Goal: Task Accomplishment & Management: Complete application form

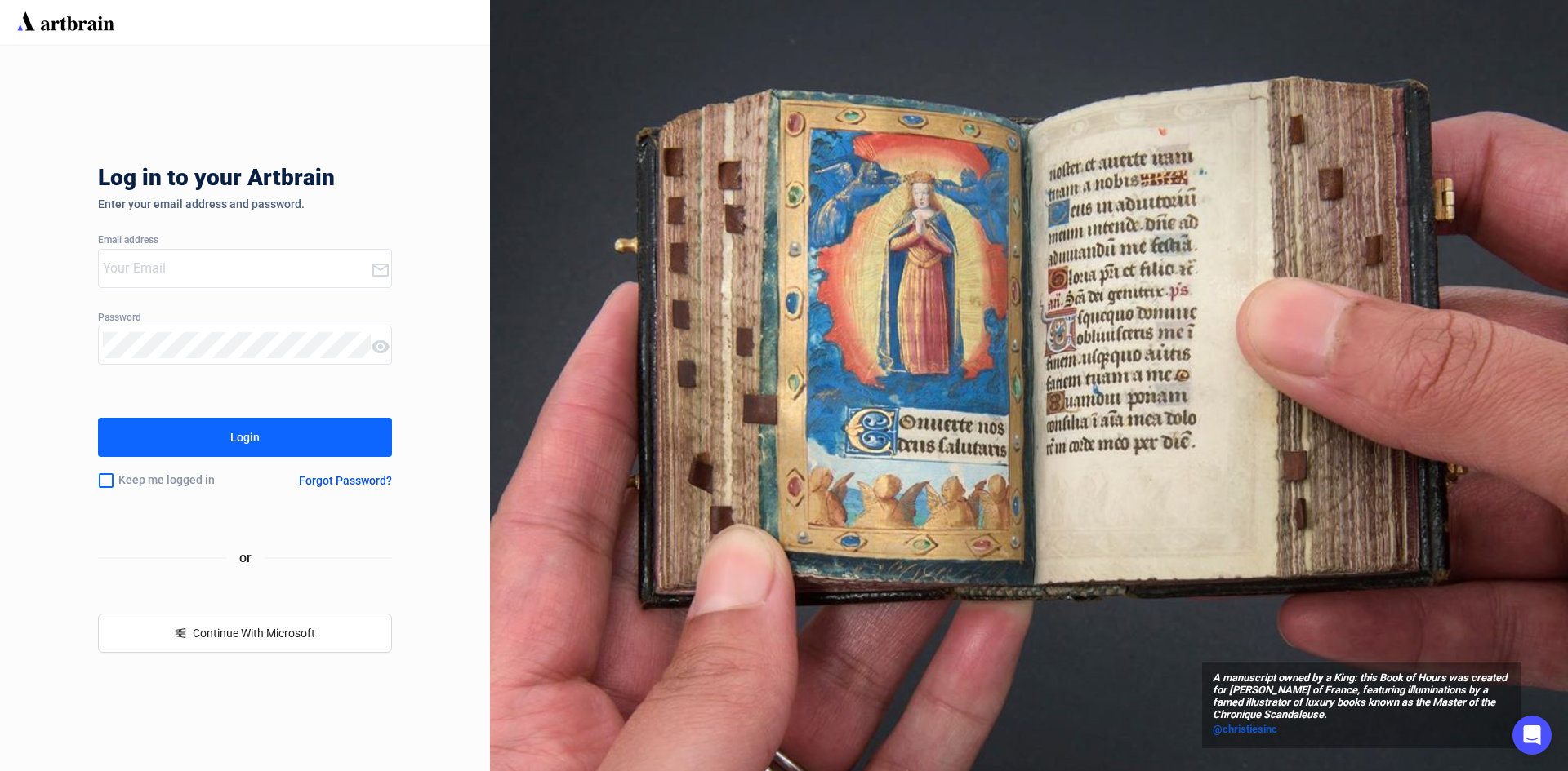
type input "[PERSON_NAME][EMAIL_ADDRESS][DOMAIN_NAME]"
click at [245, 435] on div "Login" at bounding box center [245, 437] width 30 height 26
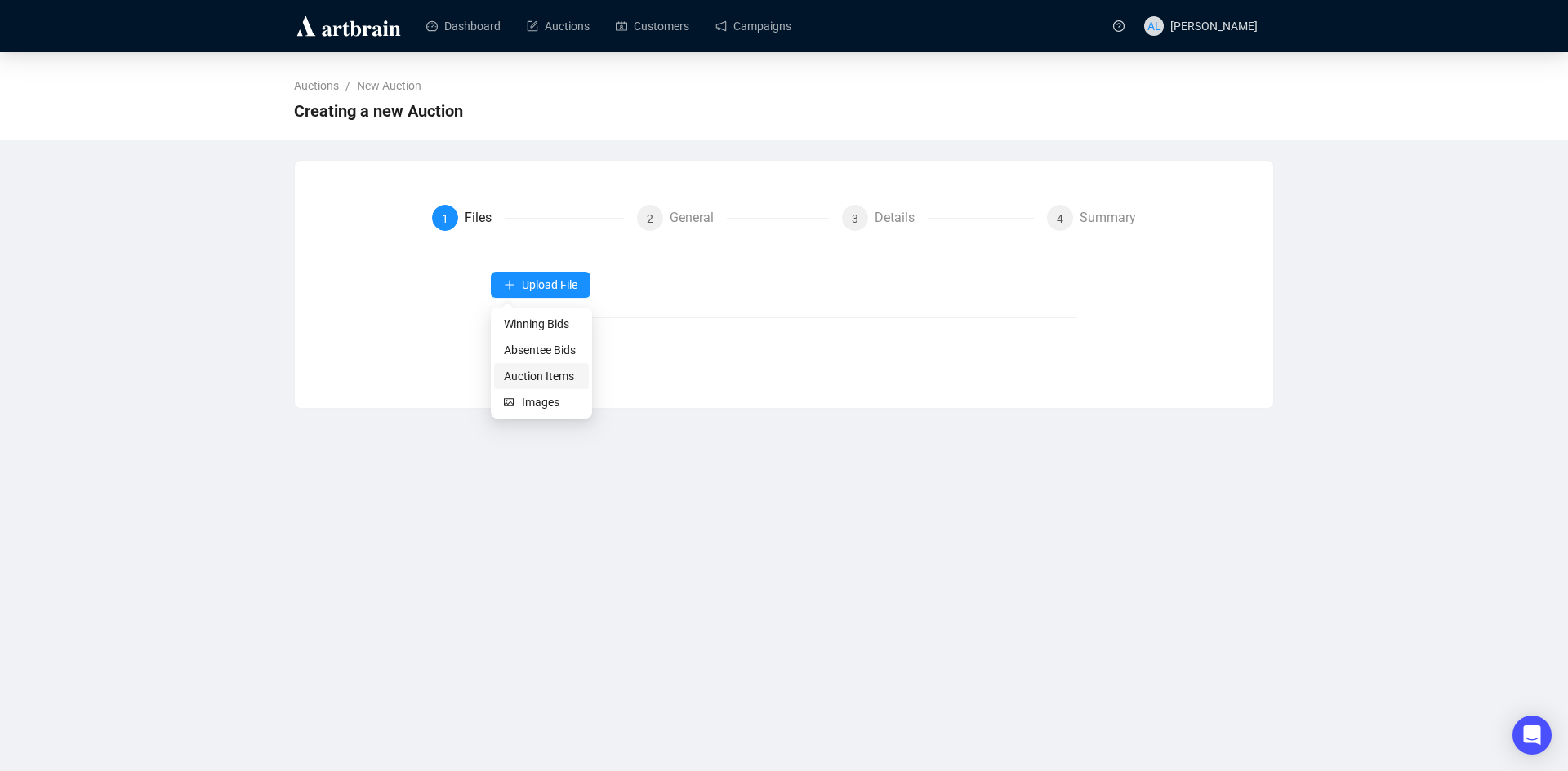
click at [524, 377] on span "Auction Items" at bounding box center [541, 376] width 75 height 18
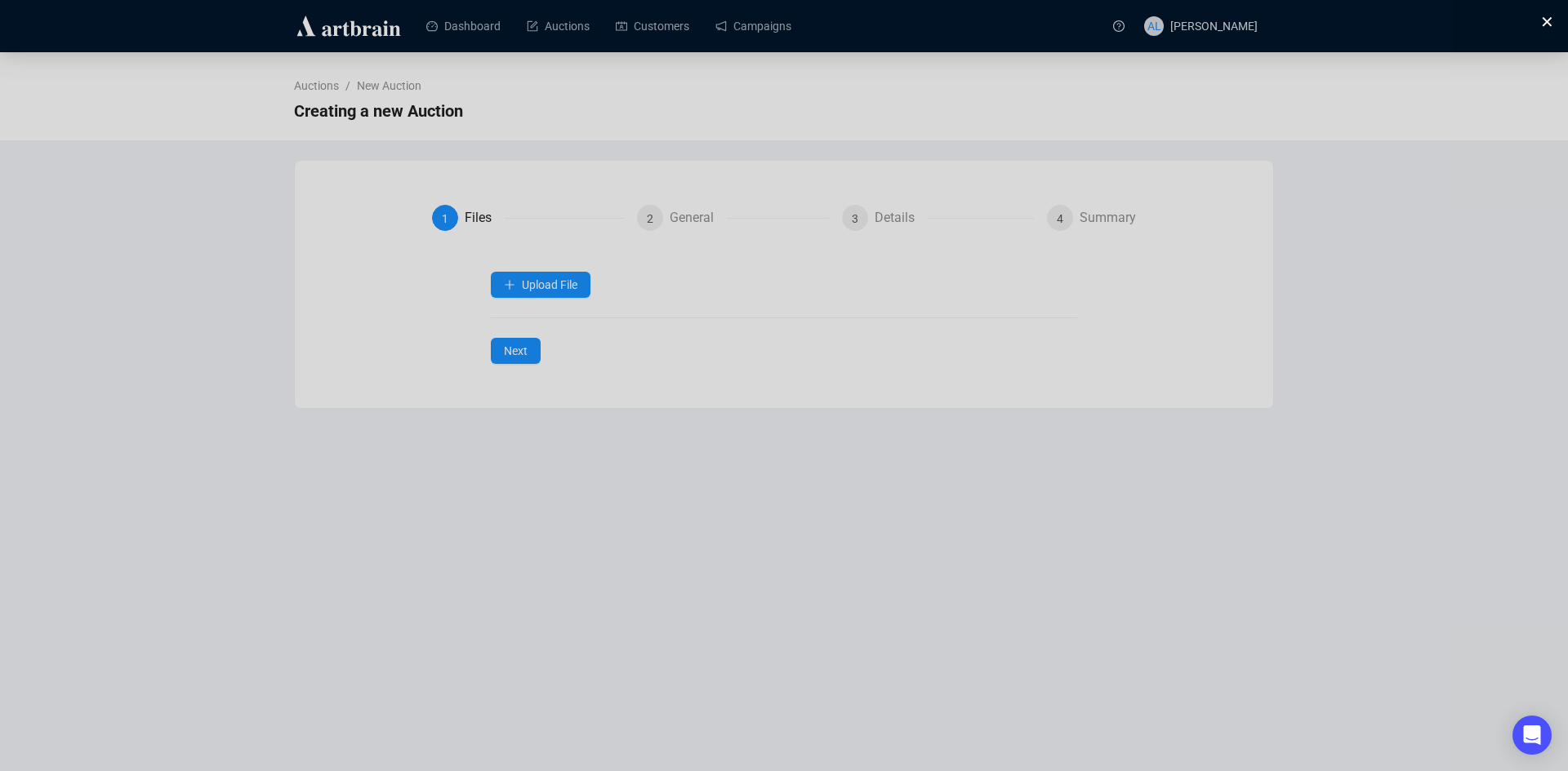
click at [1545, 29] on button at bounding box center [1544, 20] width 16 height 16
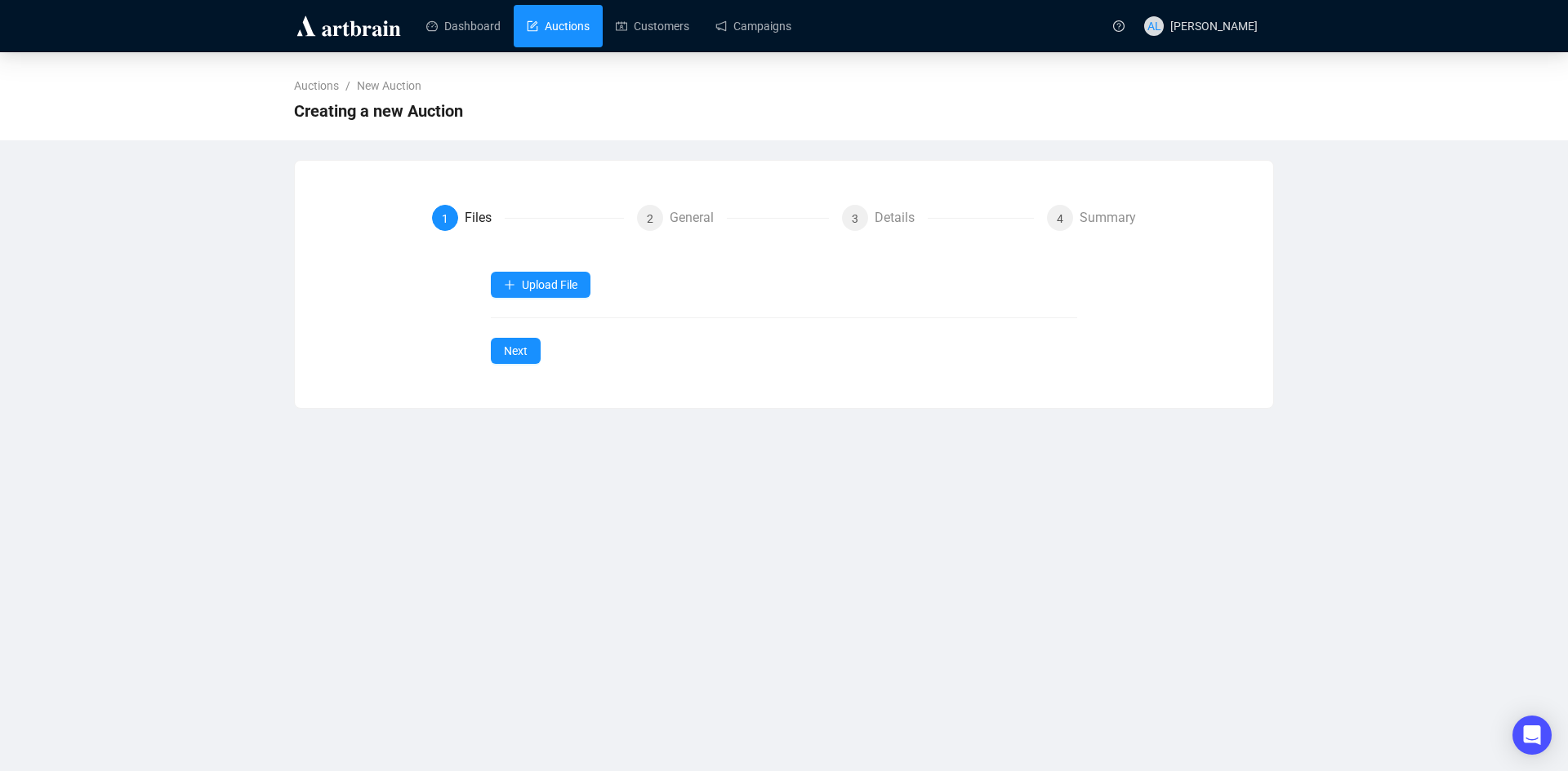
click at [548, 20] on link "Auctions" at bounding box center [558, 26] width 62 height 42
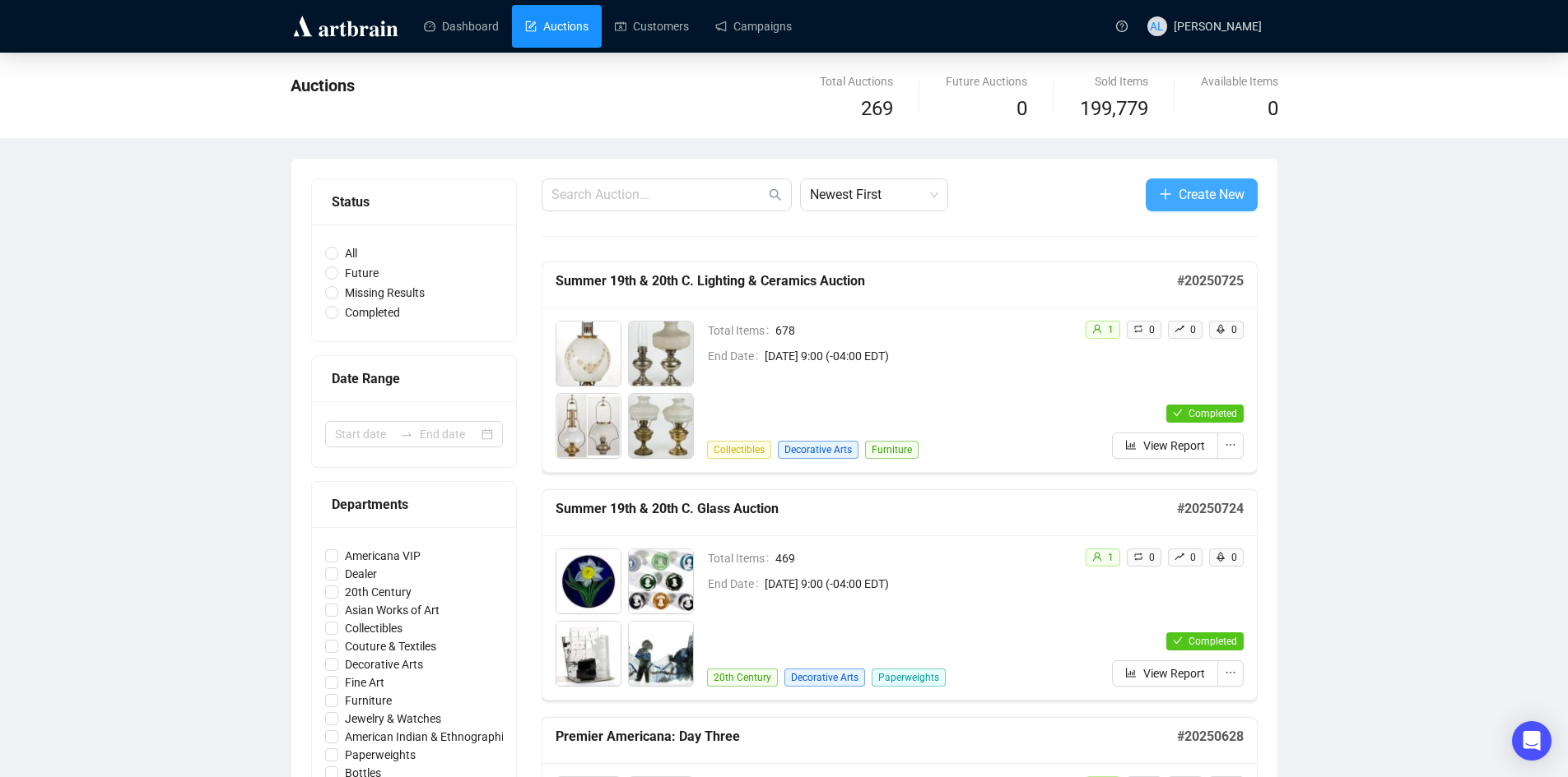
click at [1205, 202] on span "Create New" at bounding box center [1211, 195] width 66 height 21
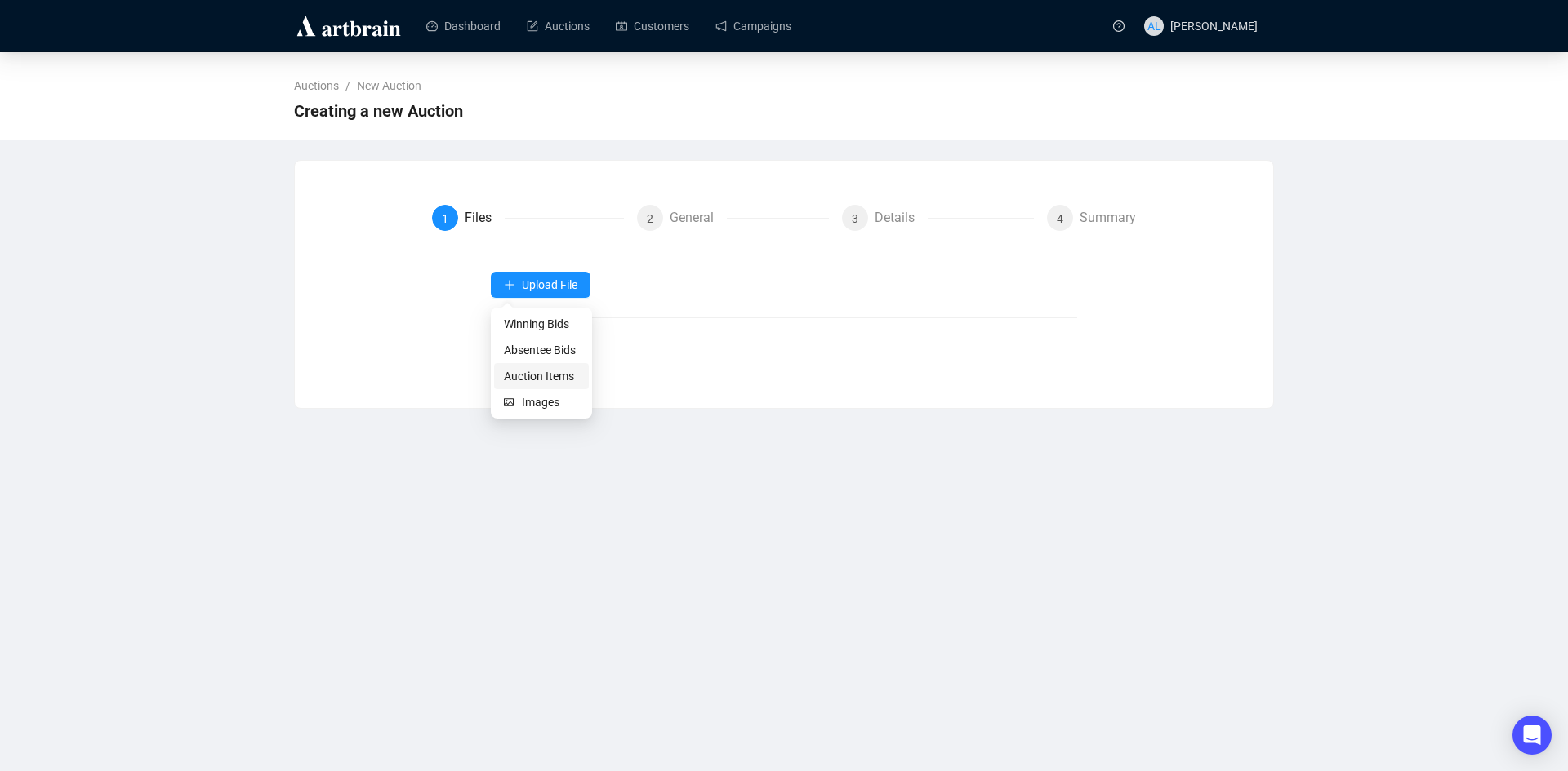
click at [523, 377] on span "Auction Items" at bounding box center [541, 376] width 75 height 18
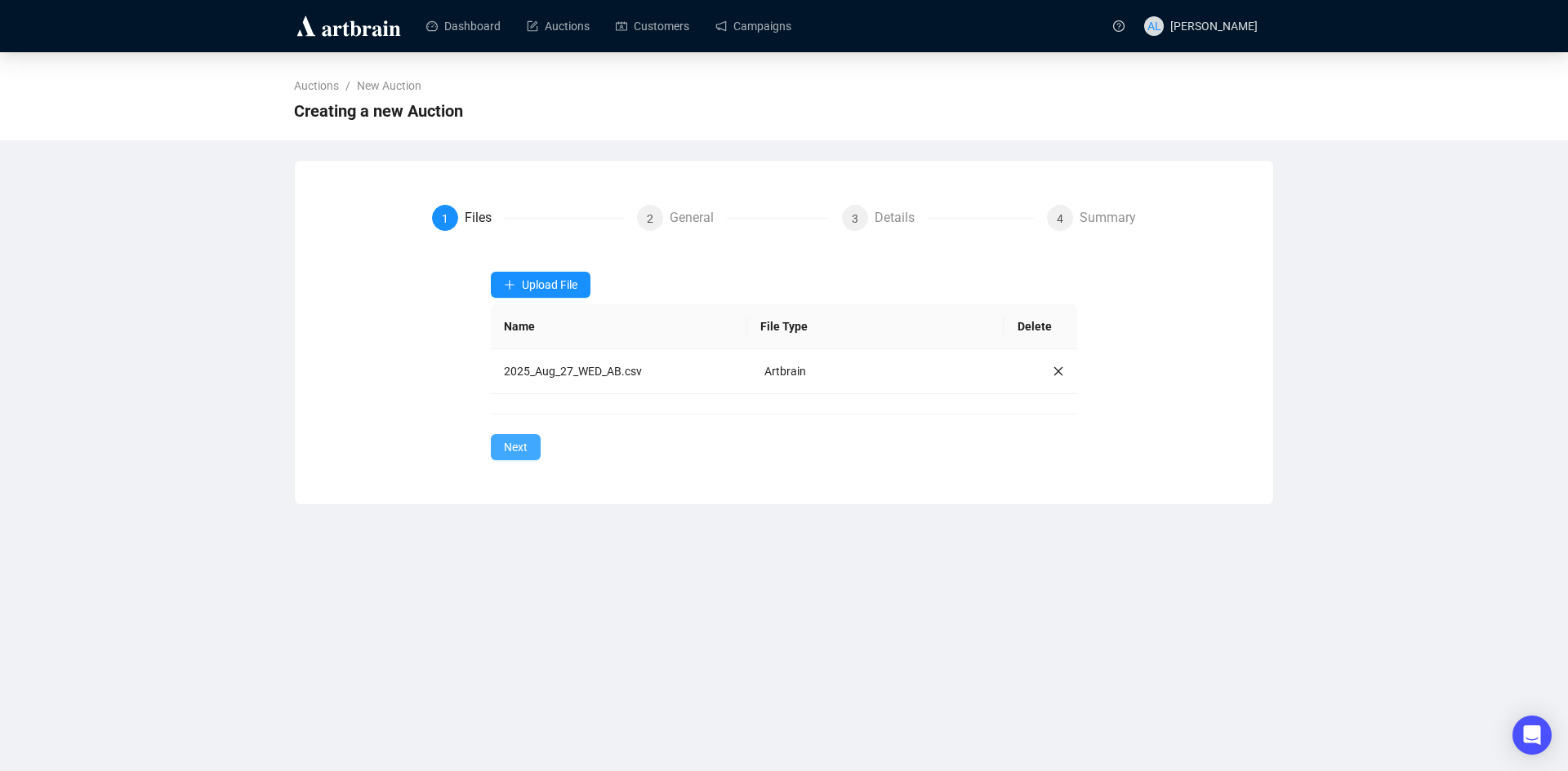
click at [518, 452] on span "Next" at bounding box center [515, 447] width 23 height 18
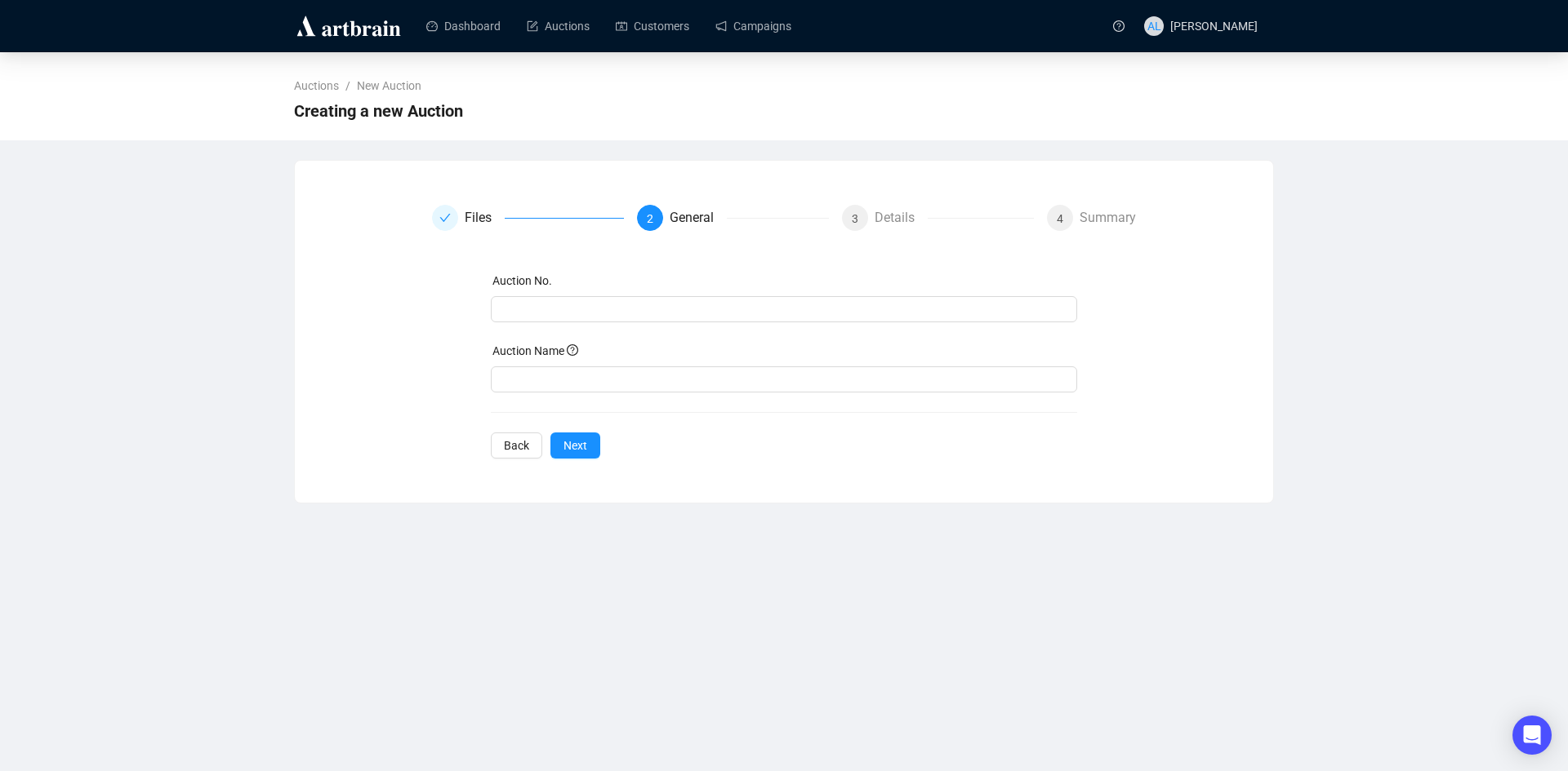
click at [531, 296] on div "Auction No." at bounding box center [784, 284] width 587 height 24
click at [532, 308] on input "text" at bounding box center [783, 309] width 564 height 18
type input "20250827"
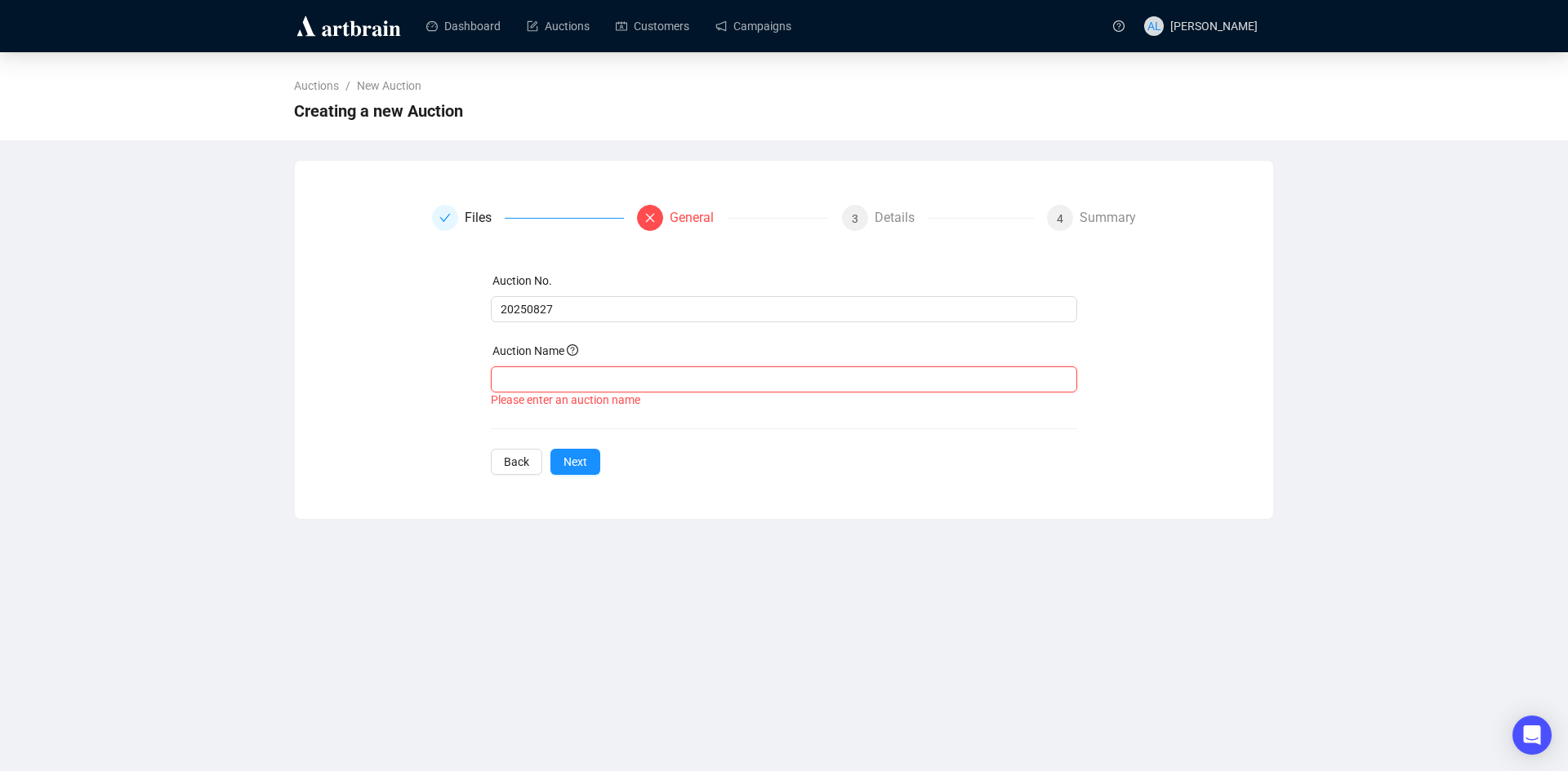
paste input "Summer Americana - Day 1"
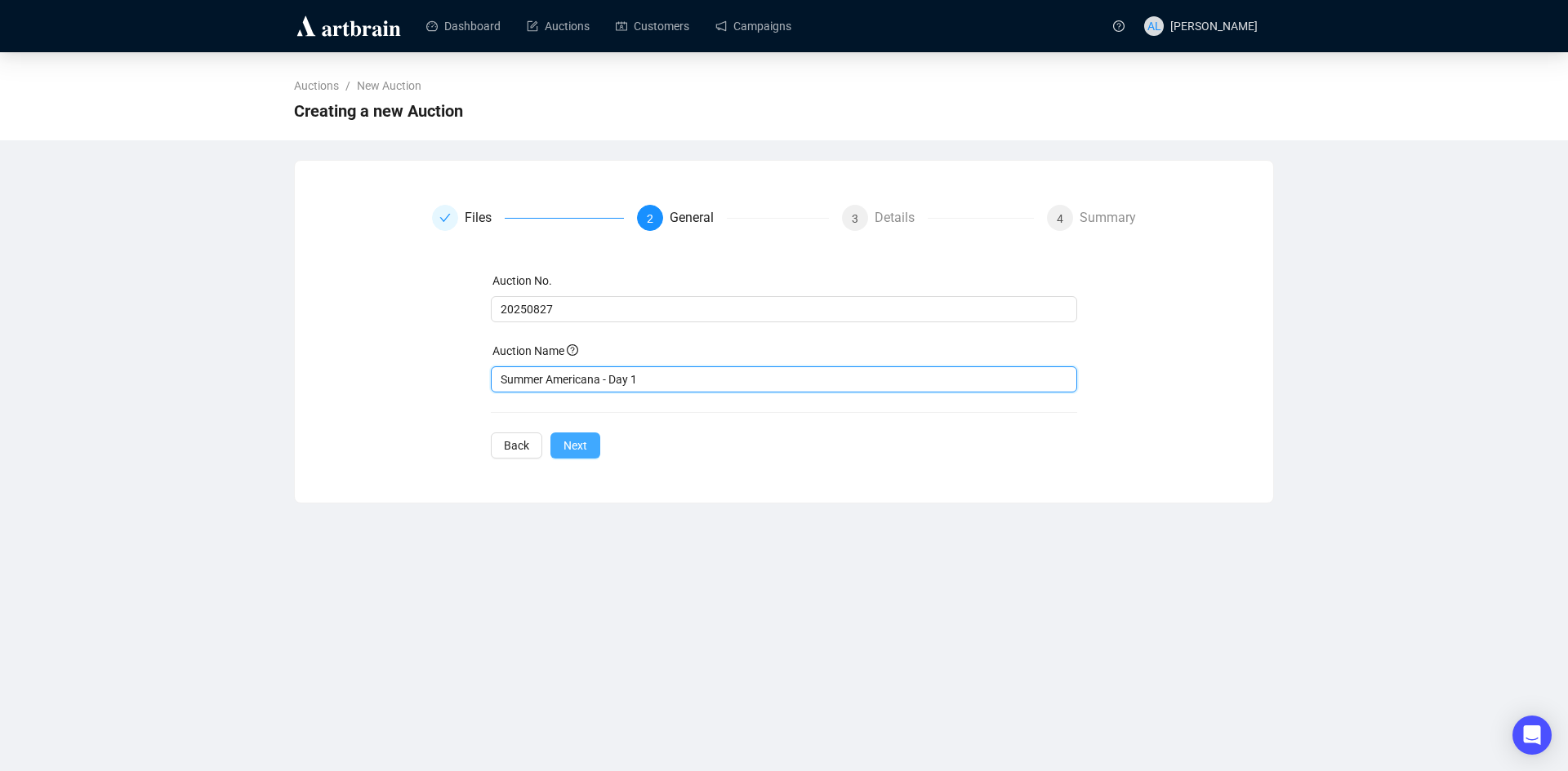
type input "Summer Americana - Day 1"
click at [577, 439] on span "Next" at bounding box center [574, 446] width 23 height 18
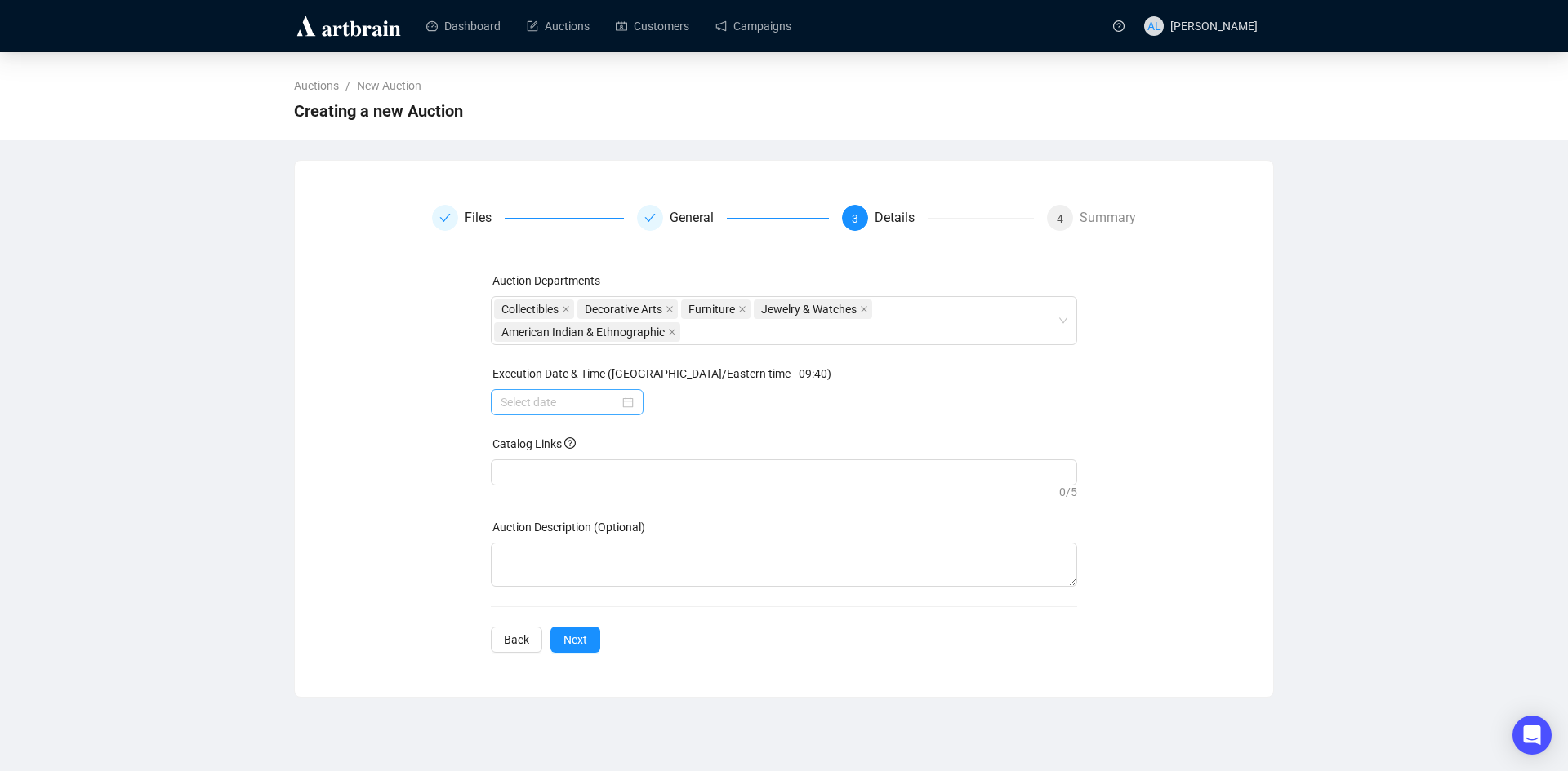
click at [635, 402] on div at bounding box center [567, 402] width 153 height 26
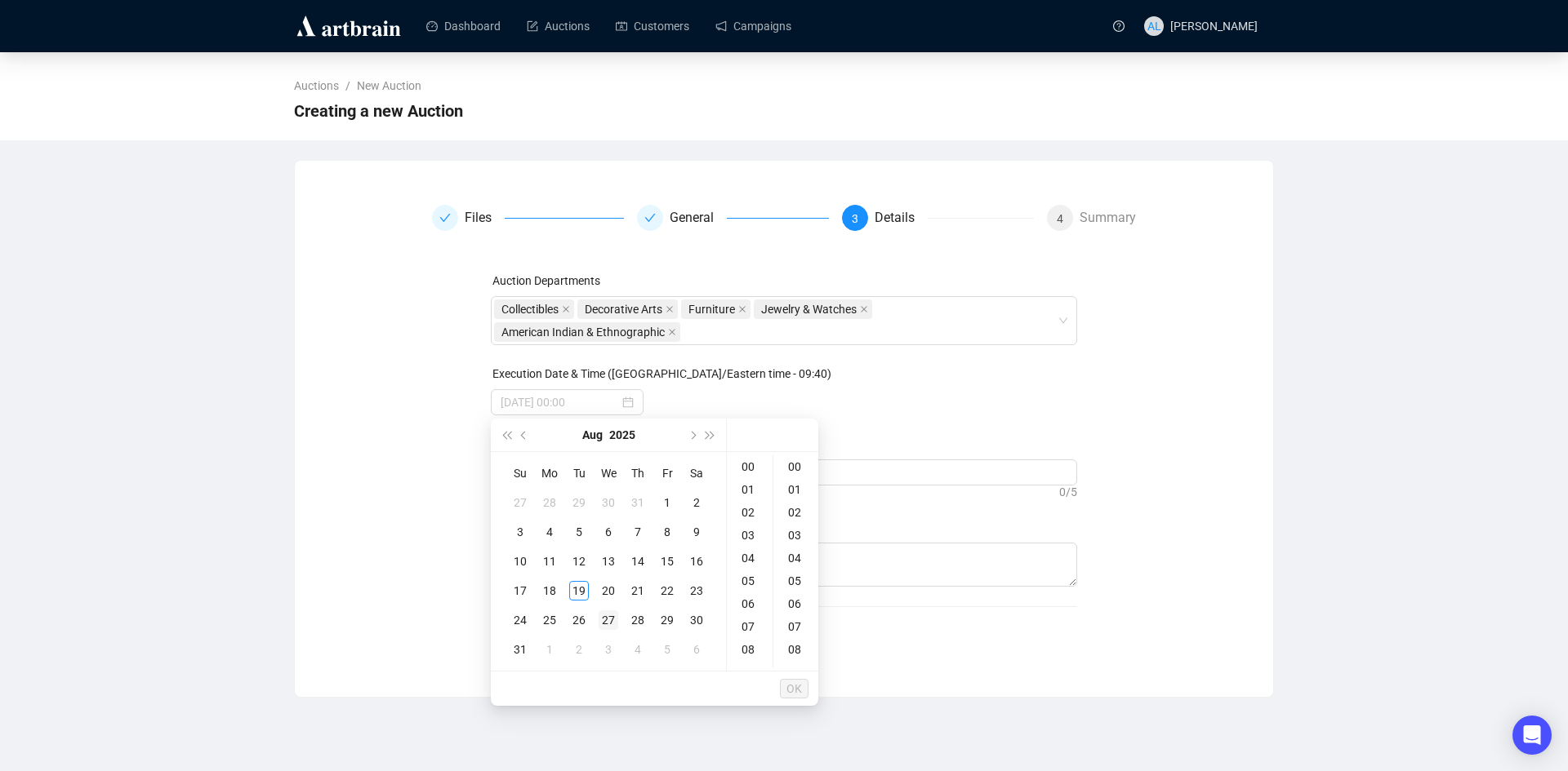
click at [609, 625] on div "27" at bounding box center [608, 620] width 20 height 20
click at [745, 596] on div "09" at bounding box center [749, 591] width 39 height 23
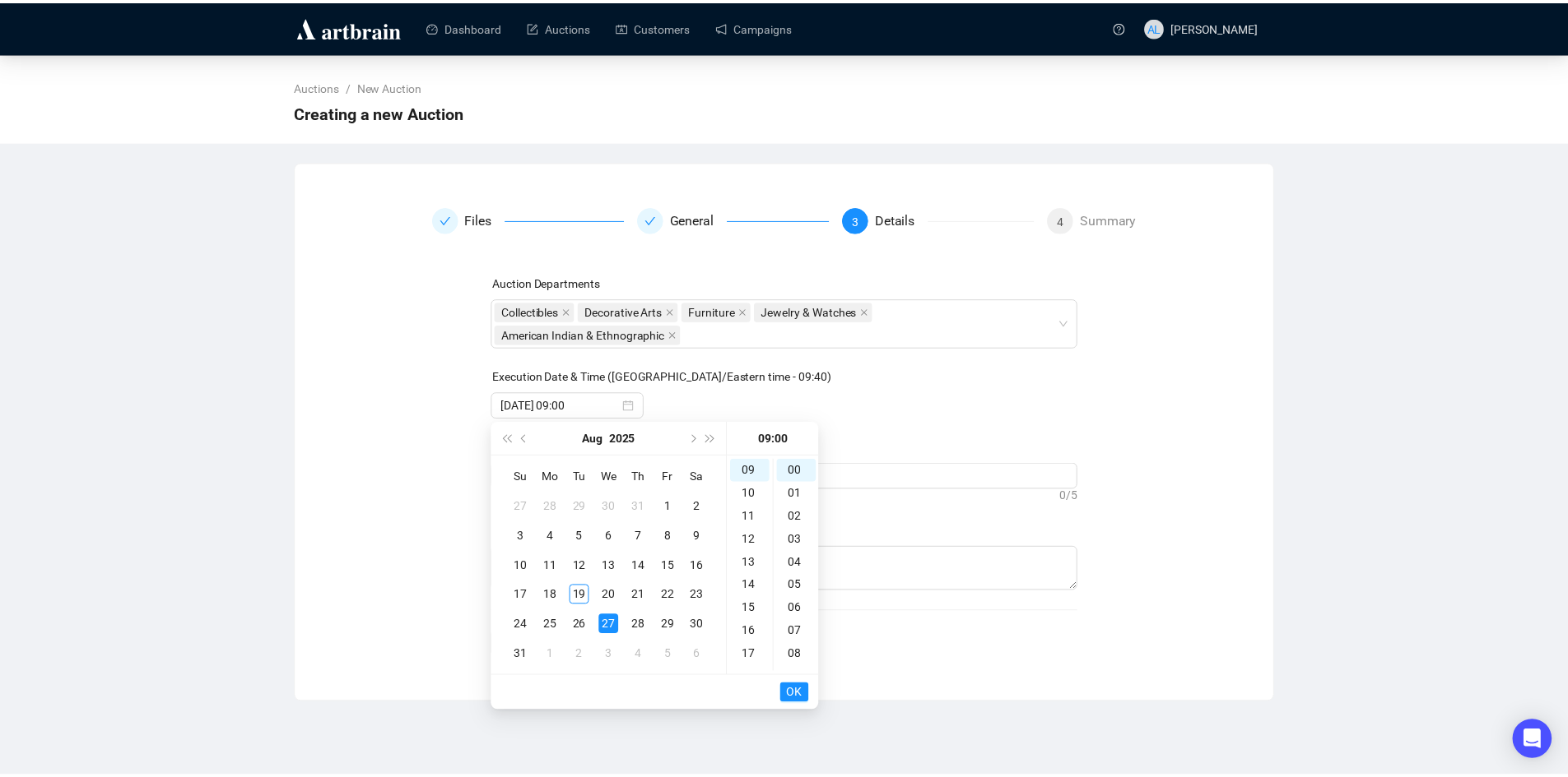
scroll to position [207, 0]
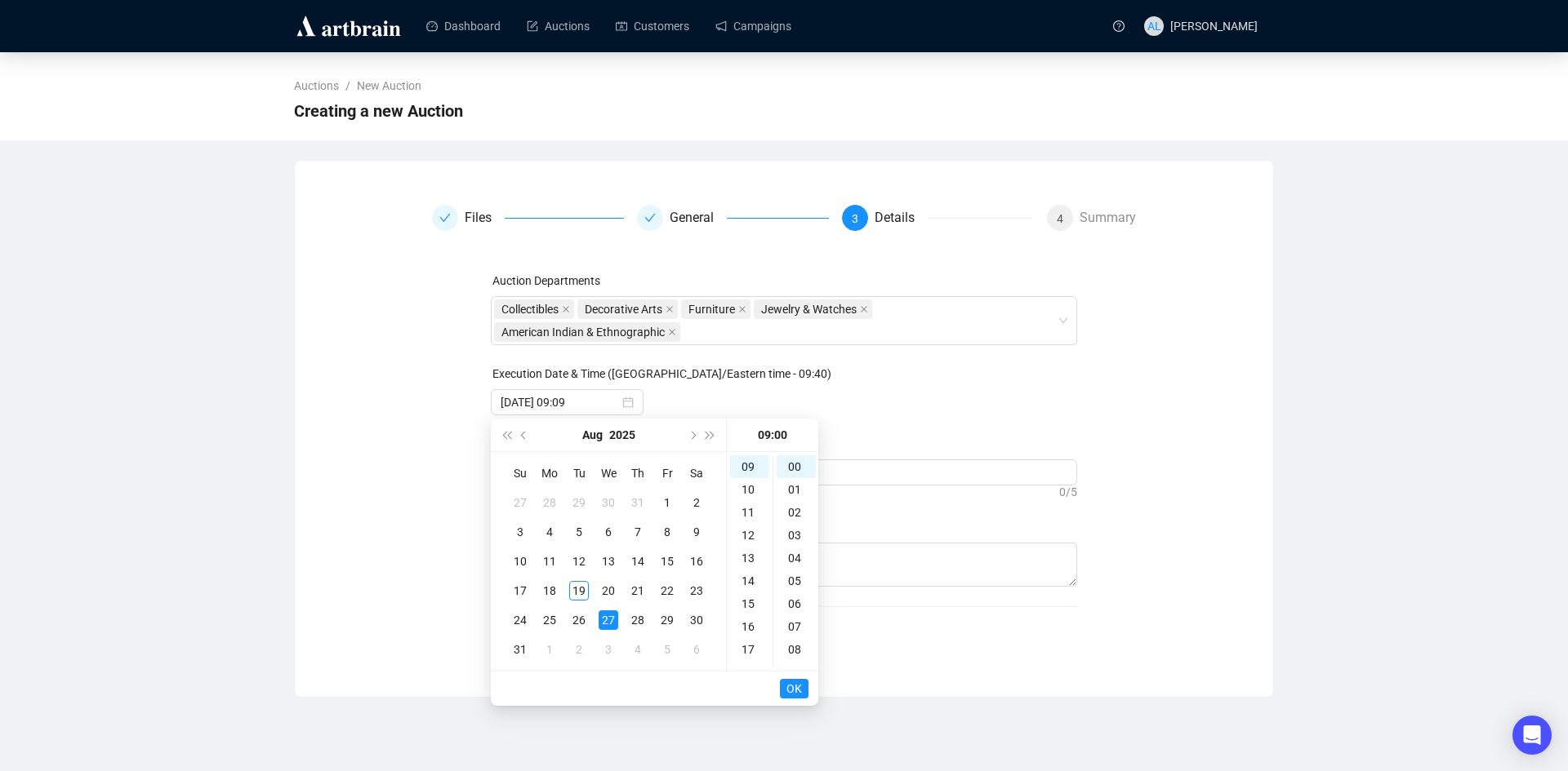
type input "[DATE] 09:00"
click at [797, 688] on span "OK" at bounding box center [794, 689] width 16 height 31
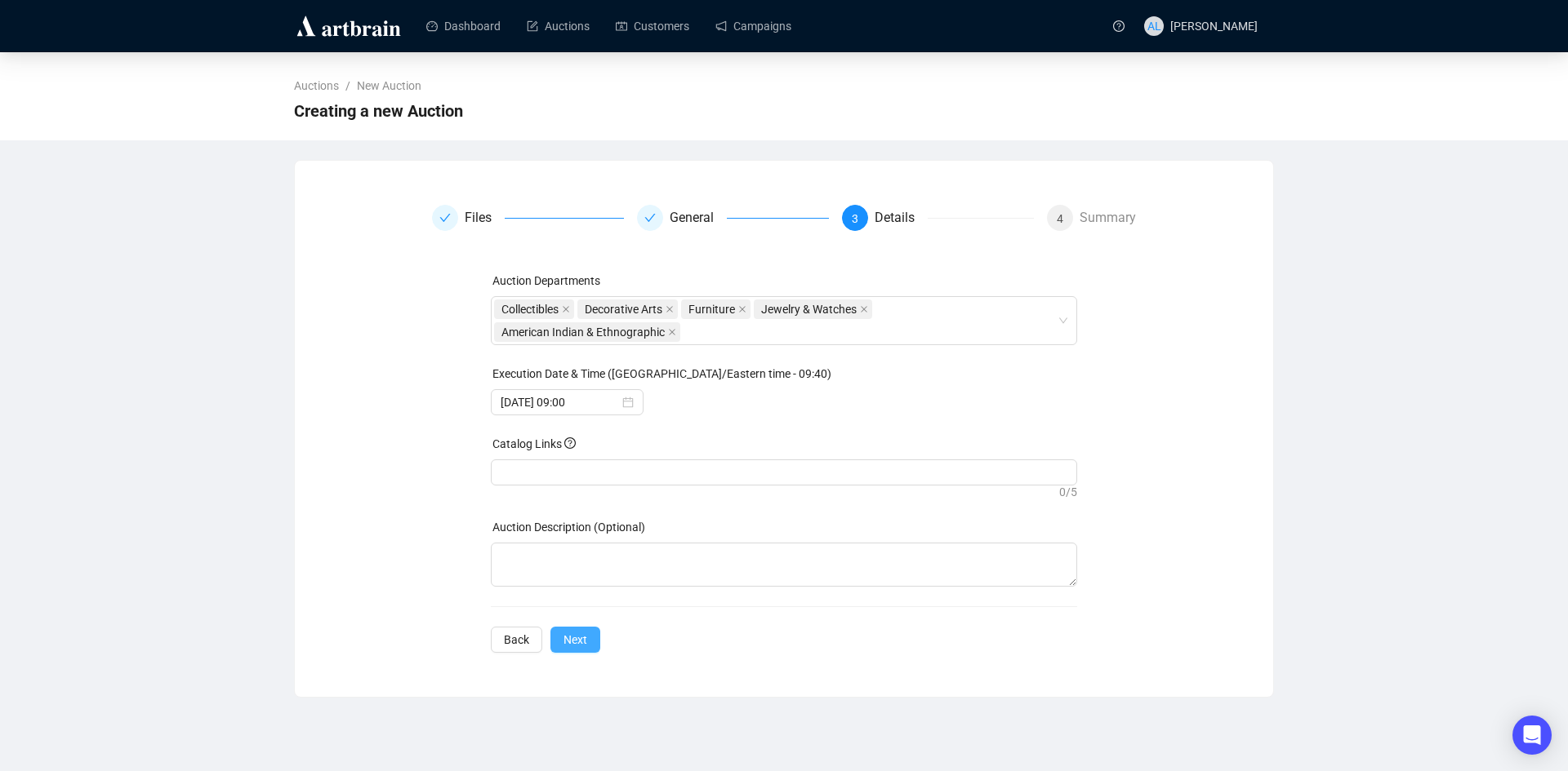
click at [573, 646] on span "Next" at bounding box center [574, 640] width 23 height 18
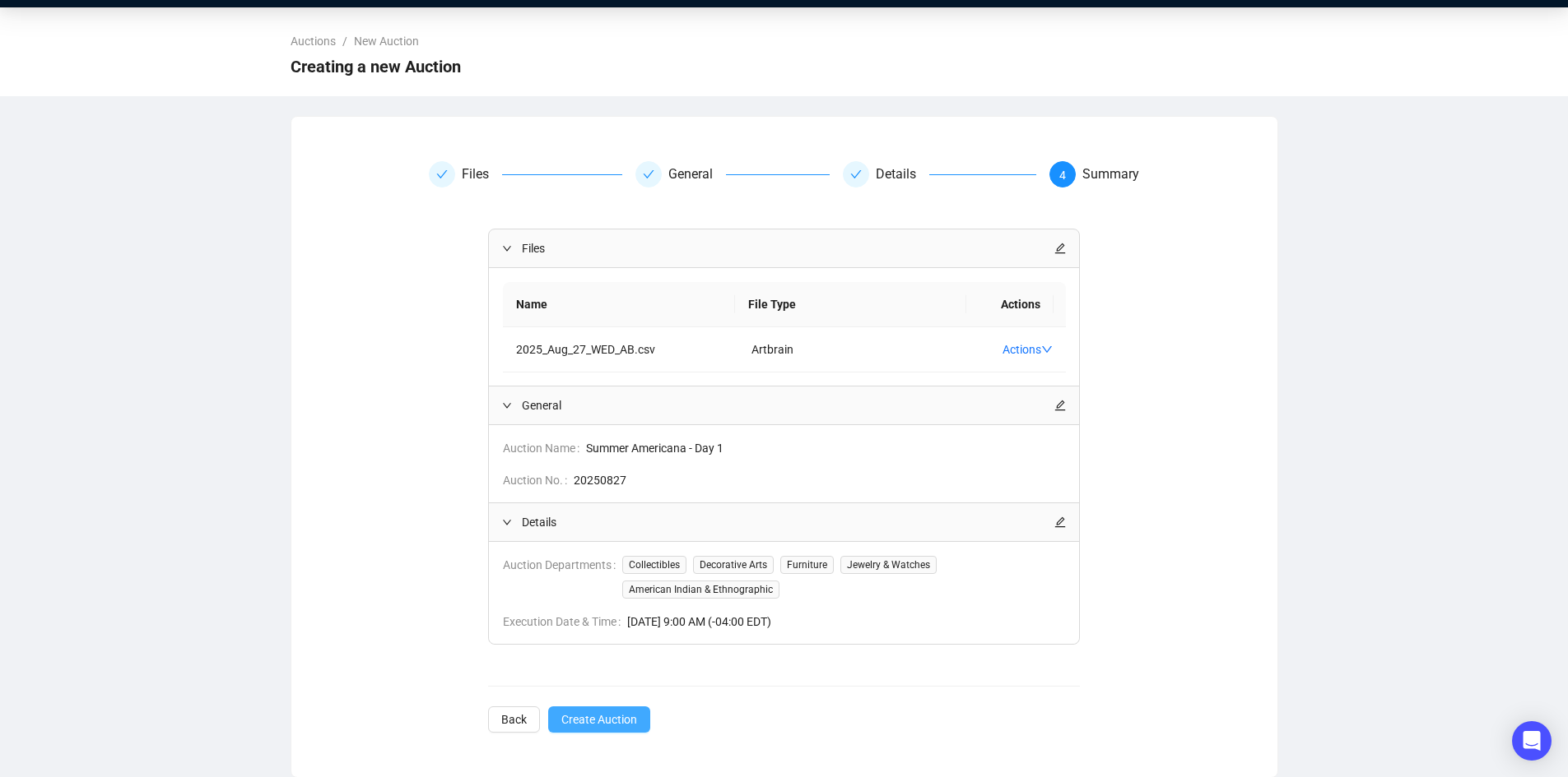
scroll to position [46, 0]
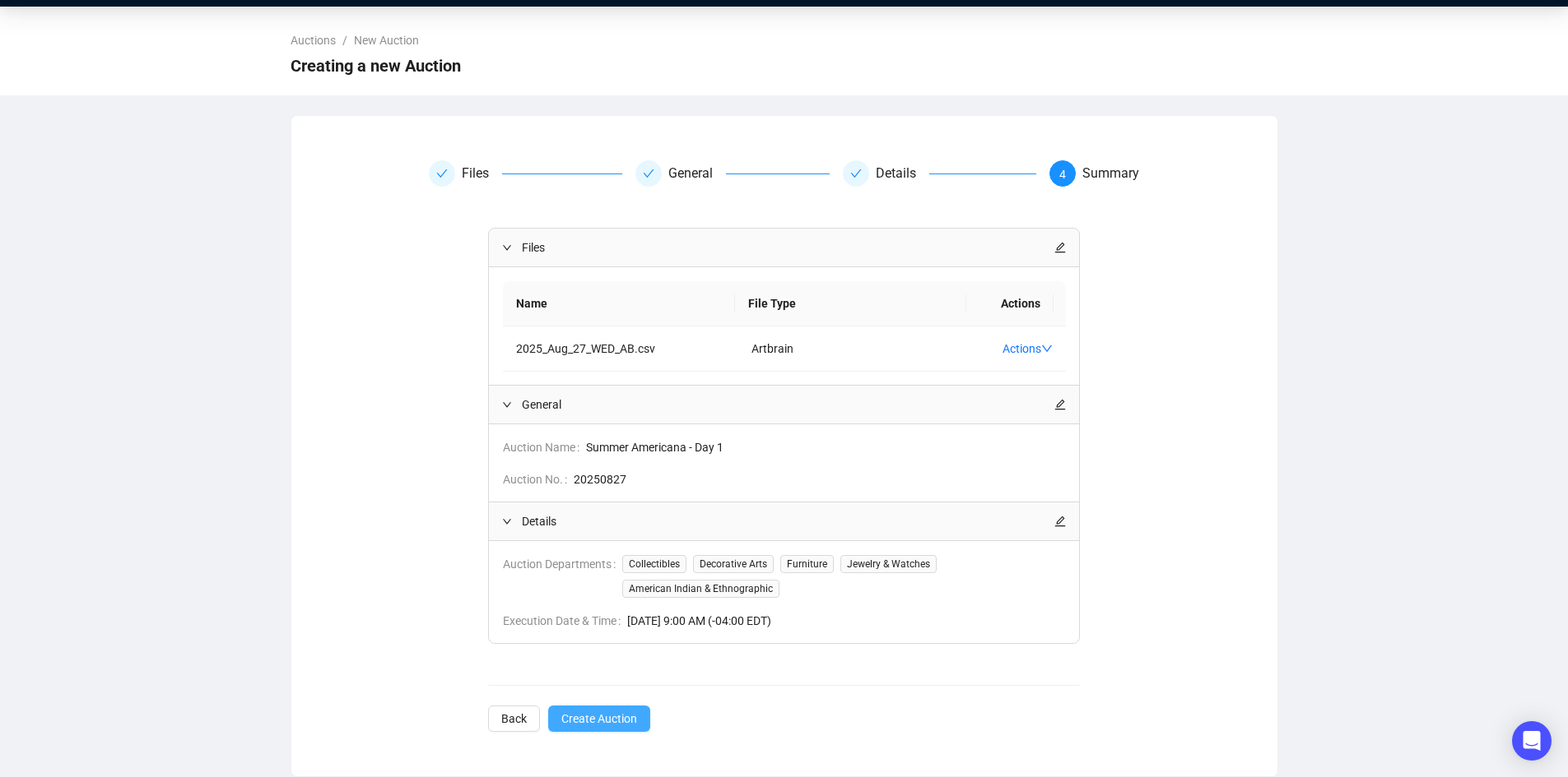
click at [615, 719] on span "Create Auction" at bounding box center [599, 718] width 76 height 18
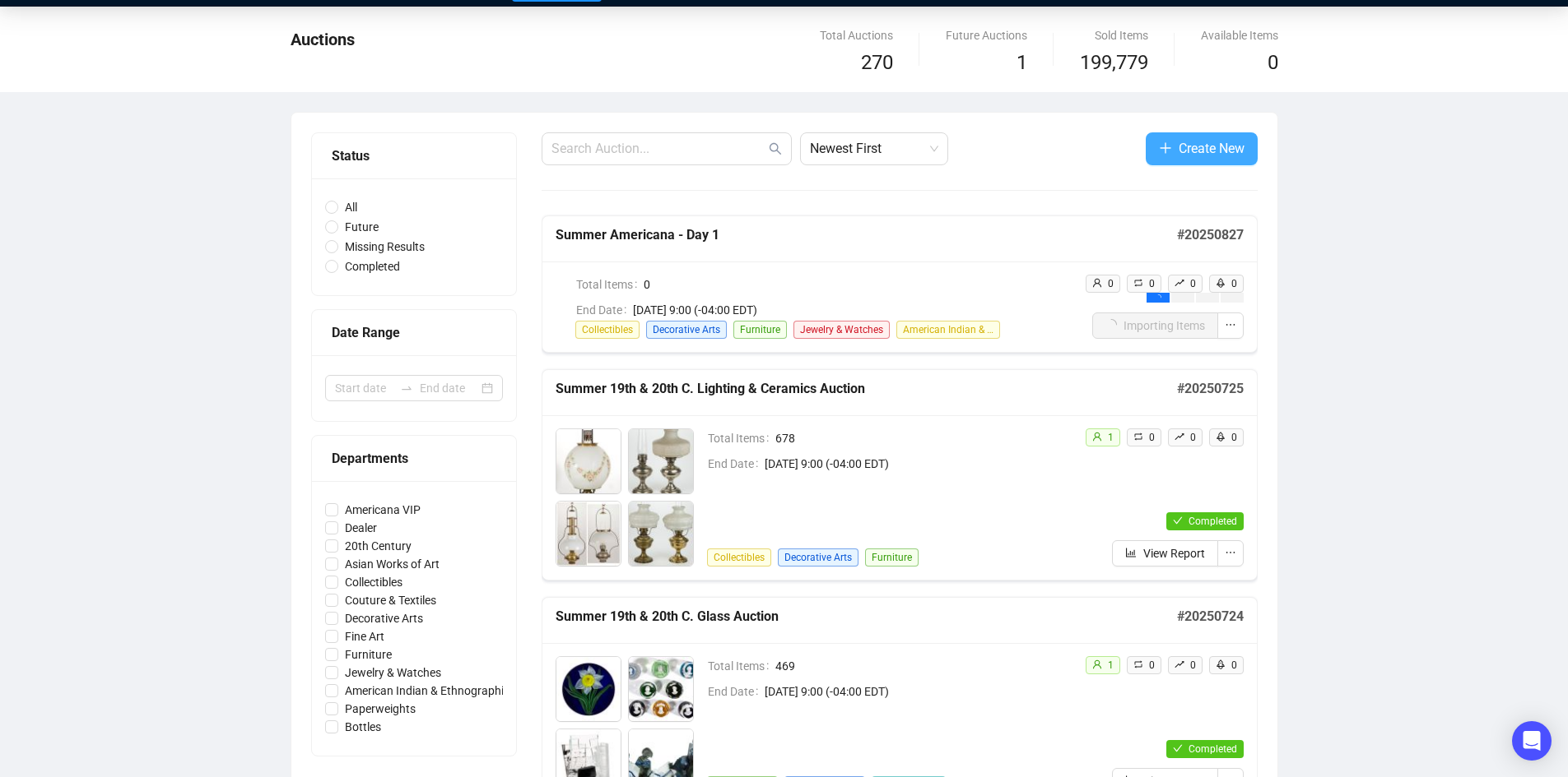
click at [1188, 149] on span "Create New" at bounding box center [1211, 149] width 66 height 21
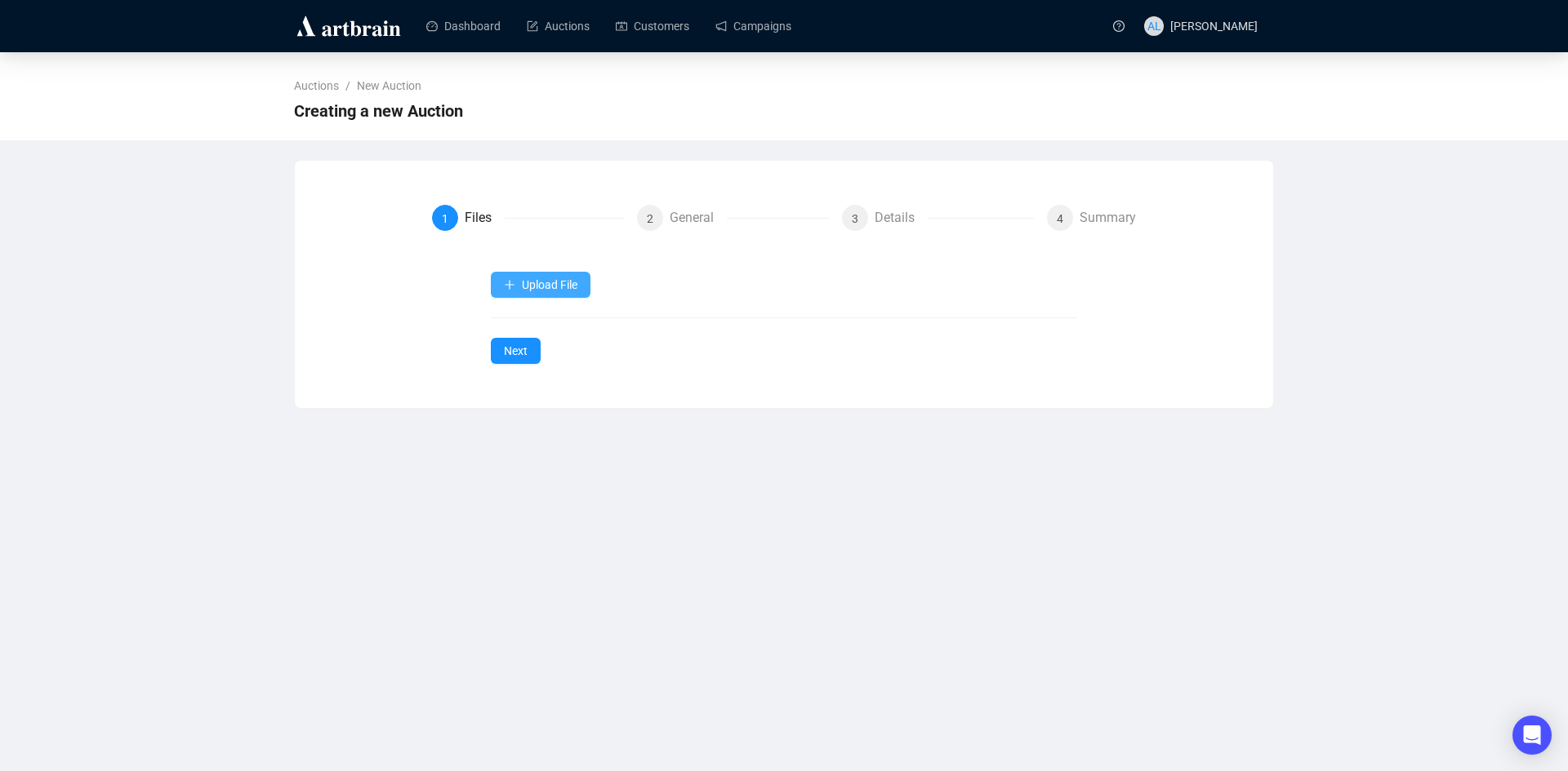
click at [506, 285] on icon "plus" at bounding box center [509, 284] width 9 height 1
click at [519, 379] on span "Auction Items" at bounding box center [541, 376] width 75 height 18
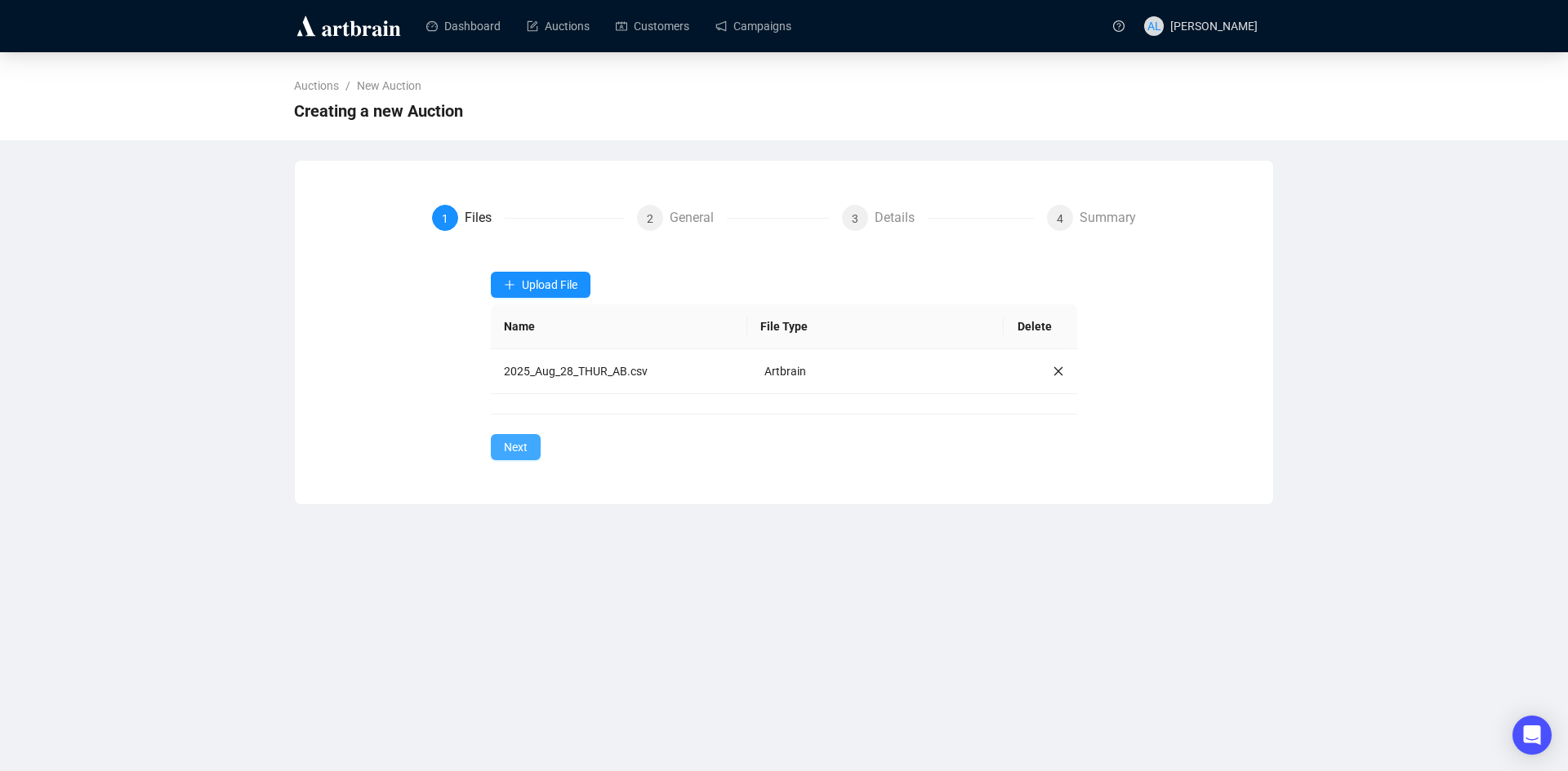
click at [522, 443] on span "Next" at bounding box center [515, 447] width 23 height 18
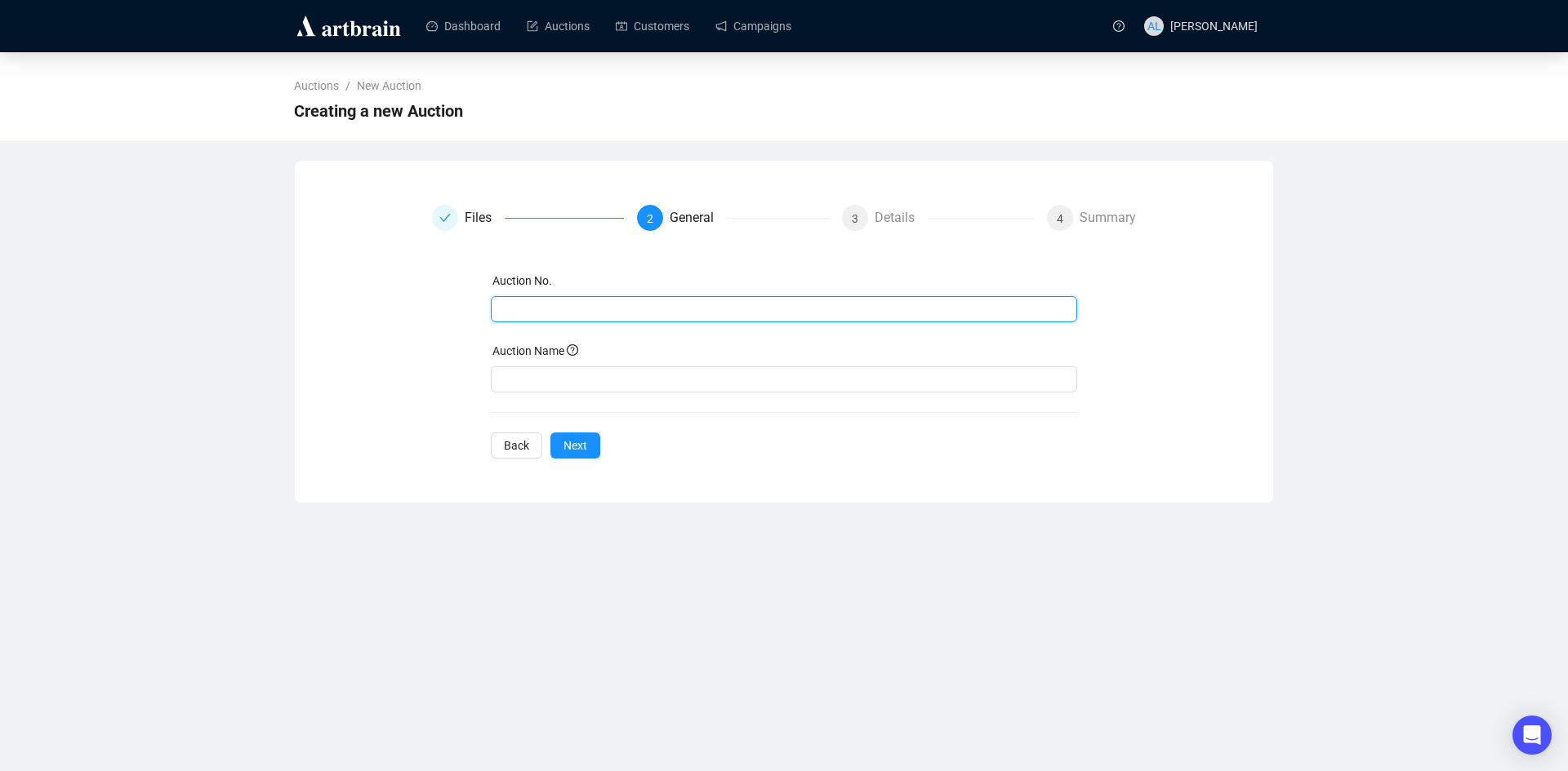
click at [539, 309] on input "text" at bounding box center [783, 309] width 564 height 18
type input "20250828"
click at [579, 382] on input "text" at bounding box center [784, 380] width 587 height 26
paste input "Summer Americana - Day 2"
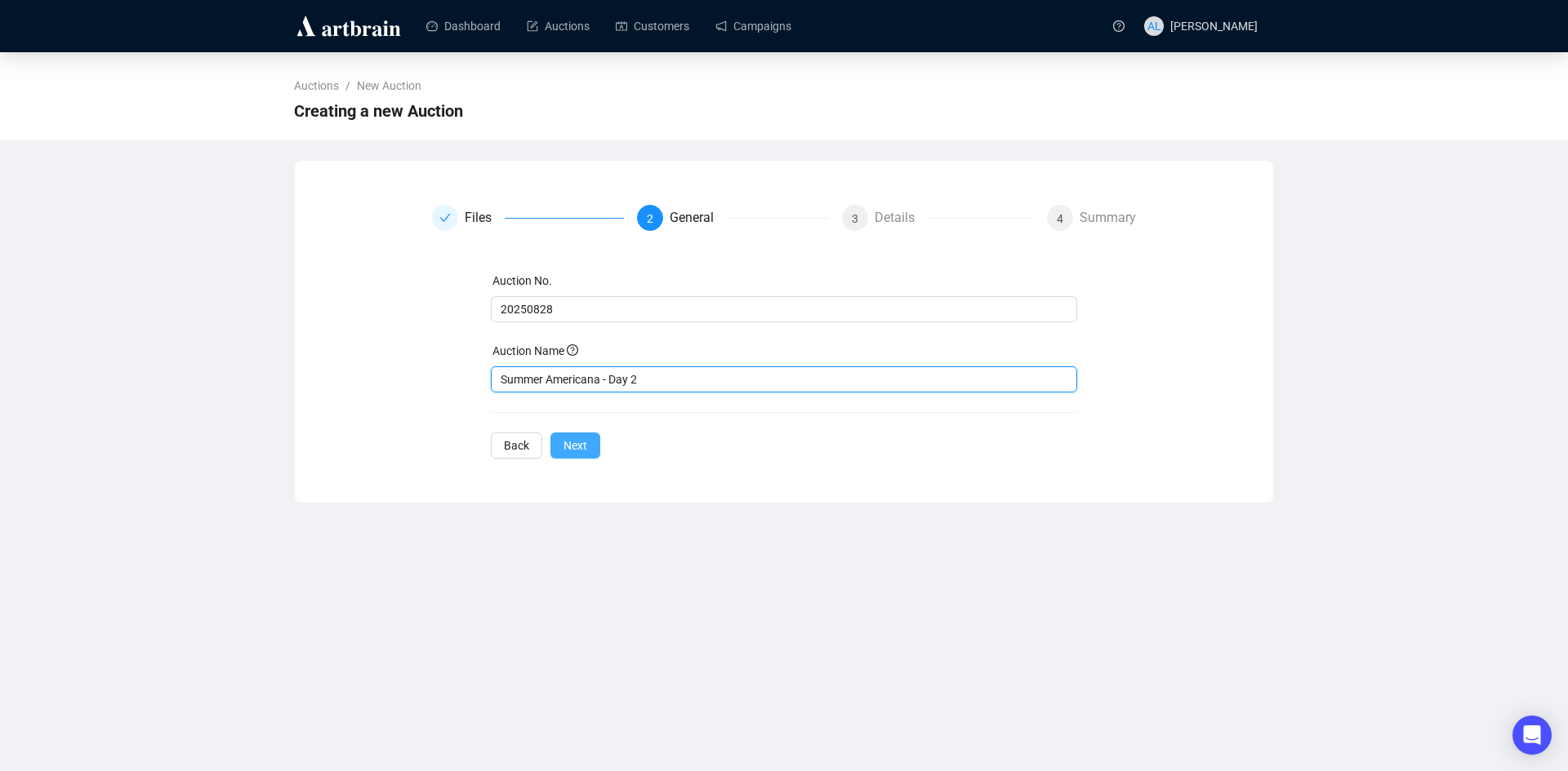
type input "Summer Americana - Day 2"
click at [577, 444] on span "Next" at bounding box center [574, 446] width 23 height 18
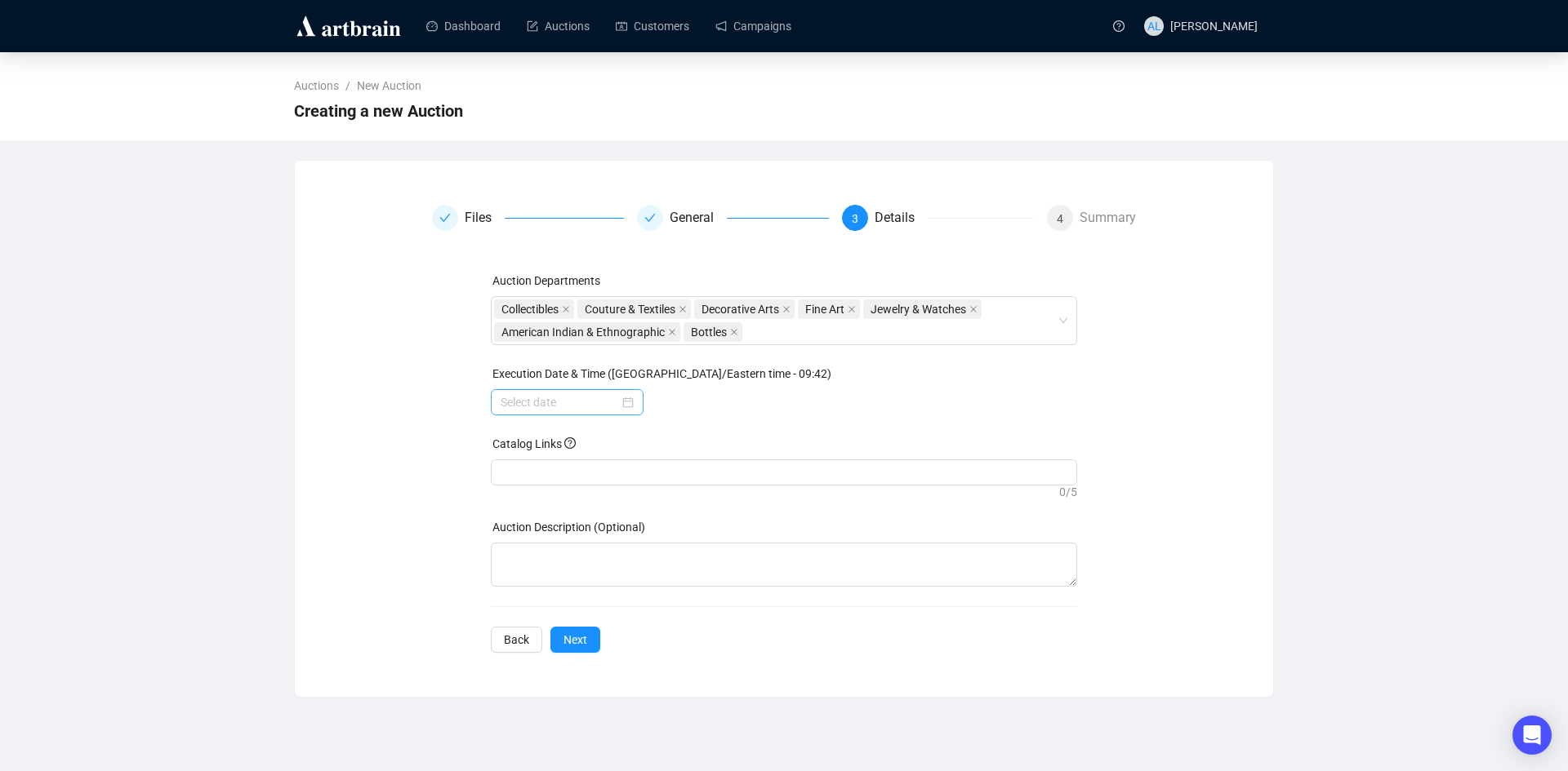
click at [633, 404] on div at bounding box center [567, 402] width 133 height 18
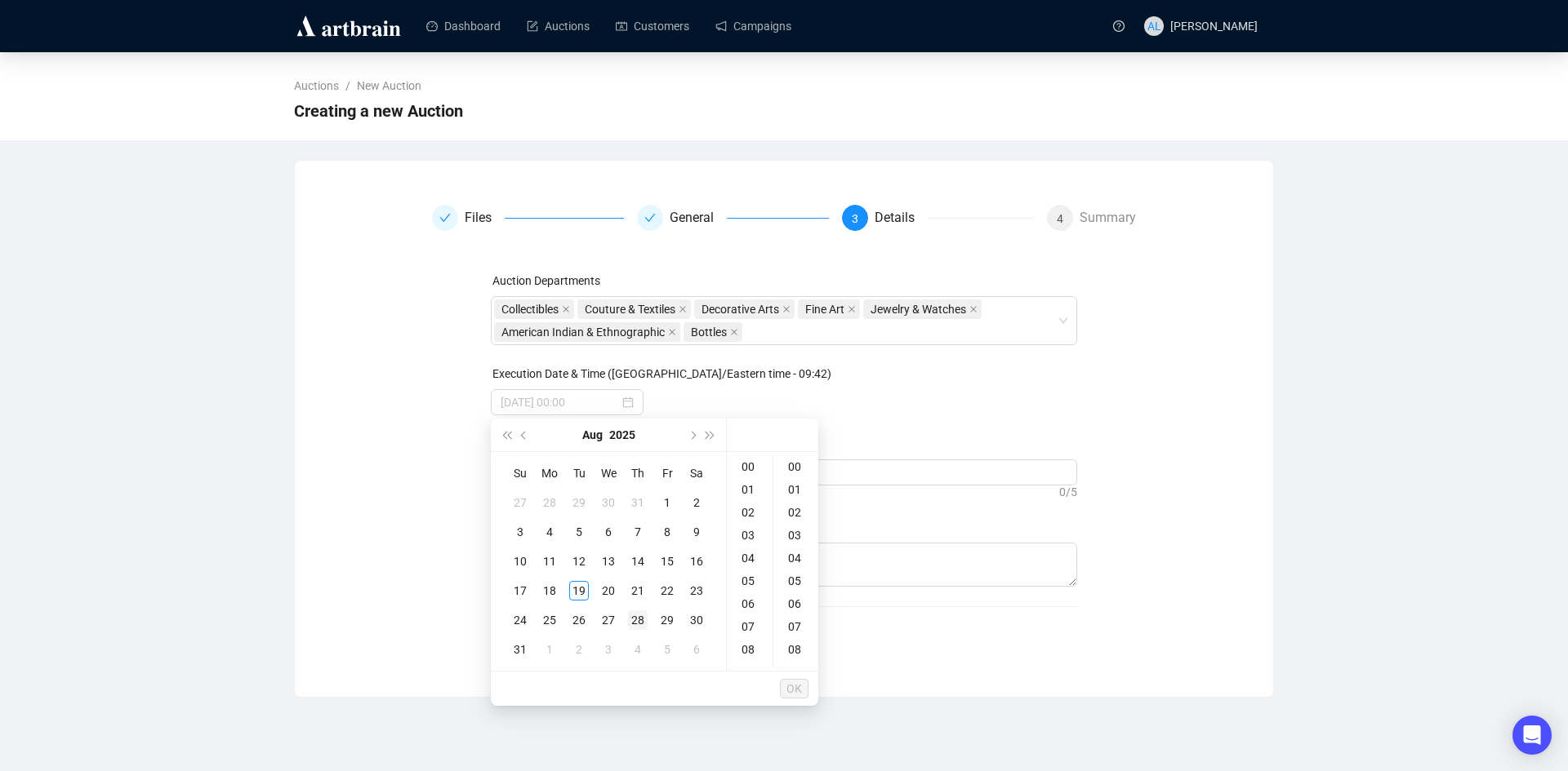
click at [641, 617] on div "28" at bounding box center [638, 620] width 20 height 20
click at [750, 587] on div "09" at bounding box center [749, 591] width 39 height 23
type input "[DATE] 09:00"
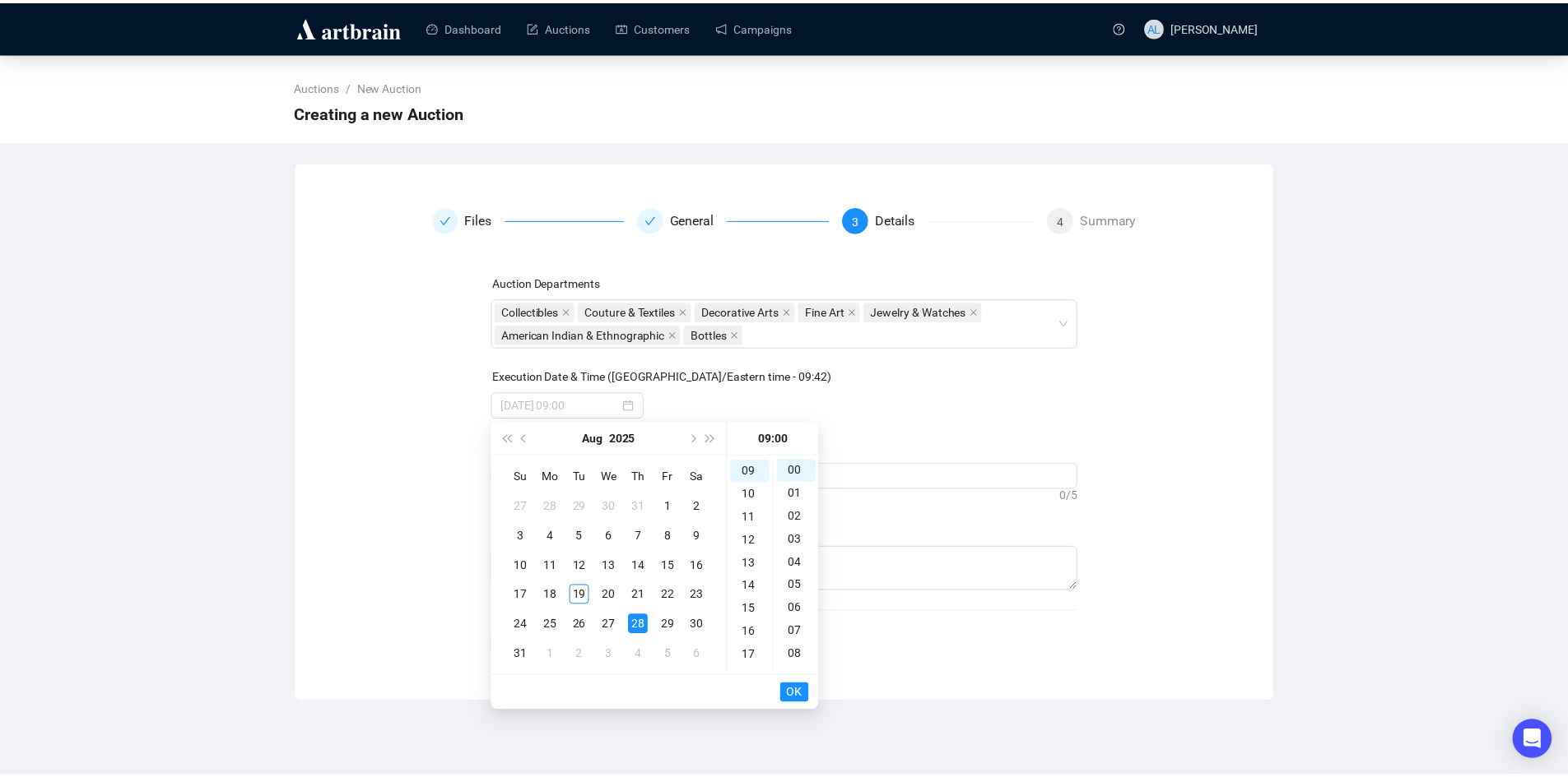
scroll to position [207, 0]
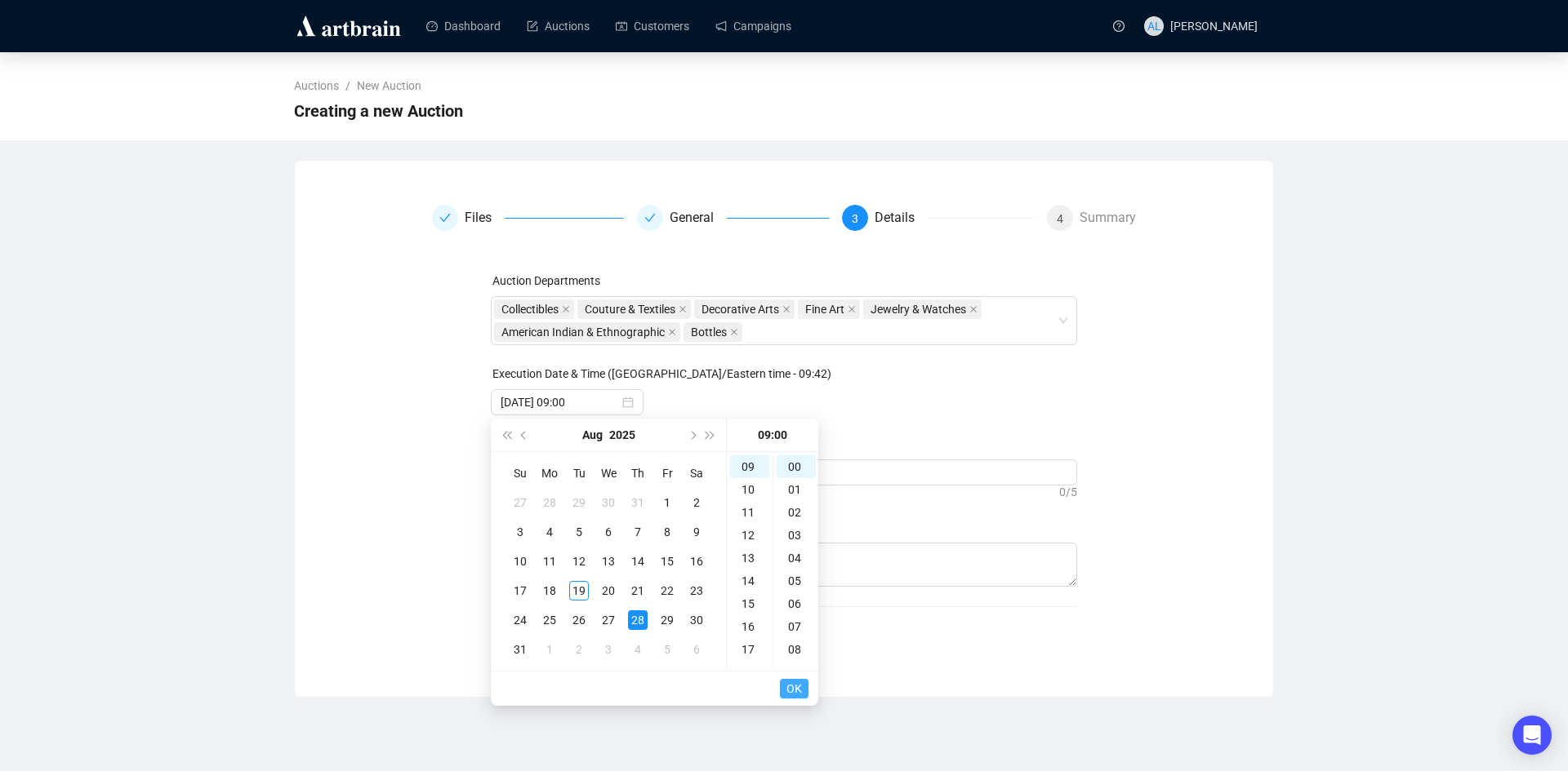
click at [801, 694] on span "OK" at bounding box center [794, 689] width 16 height 31
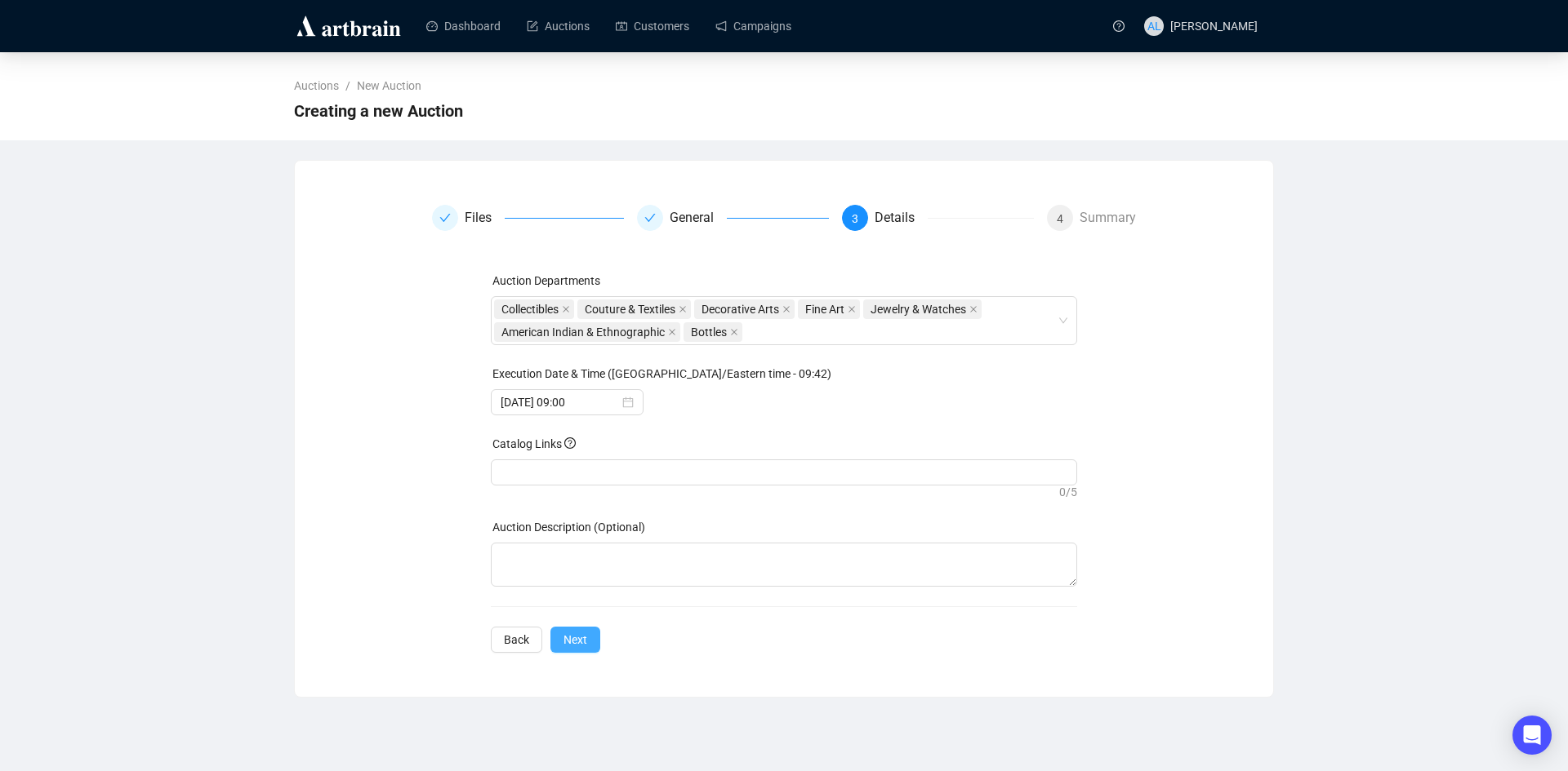
click at [584, 640] on span "Next" at bounding box center [574, 640] width 23 height 18
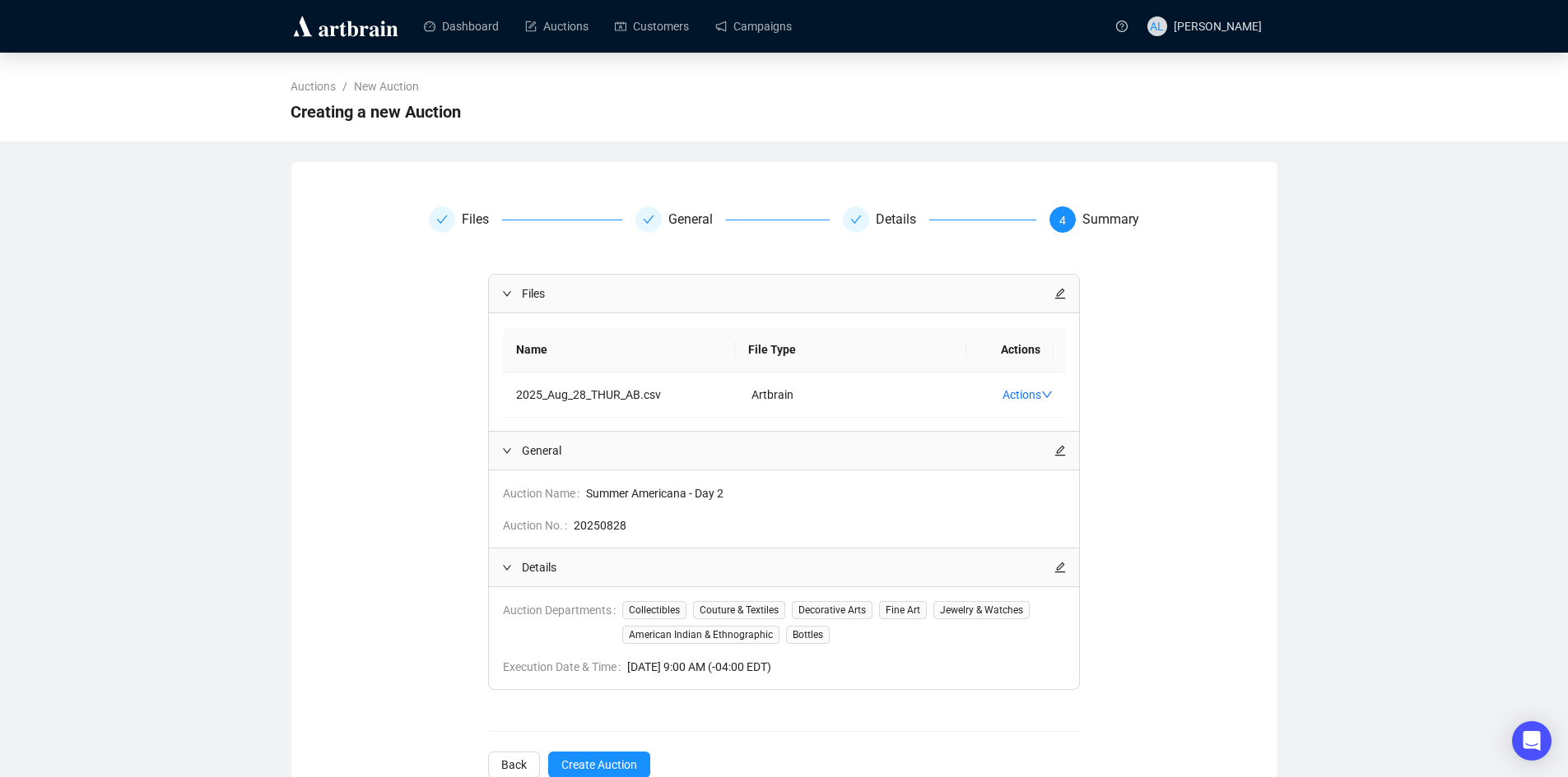
scroll to position [46, 0]
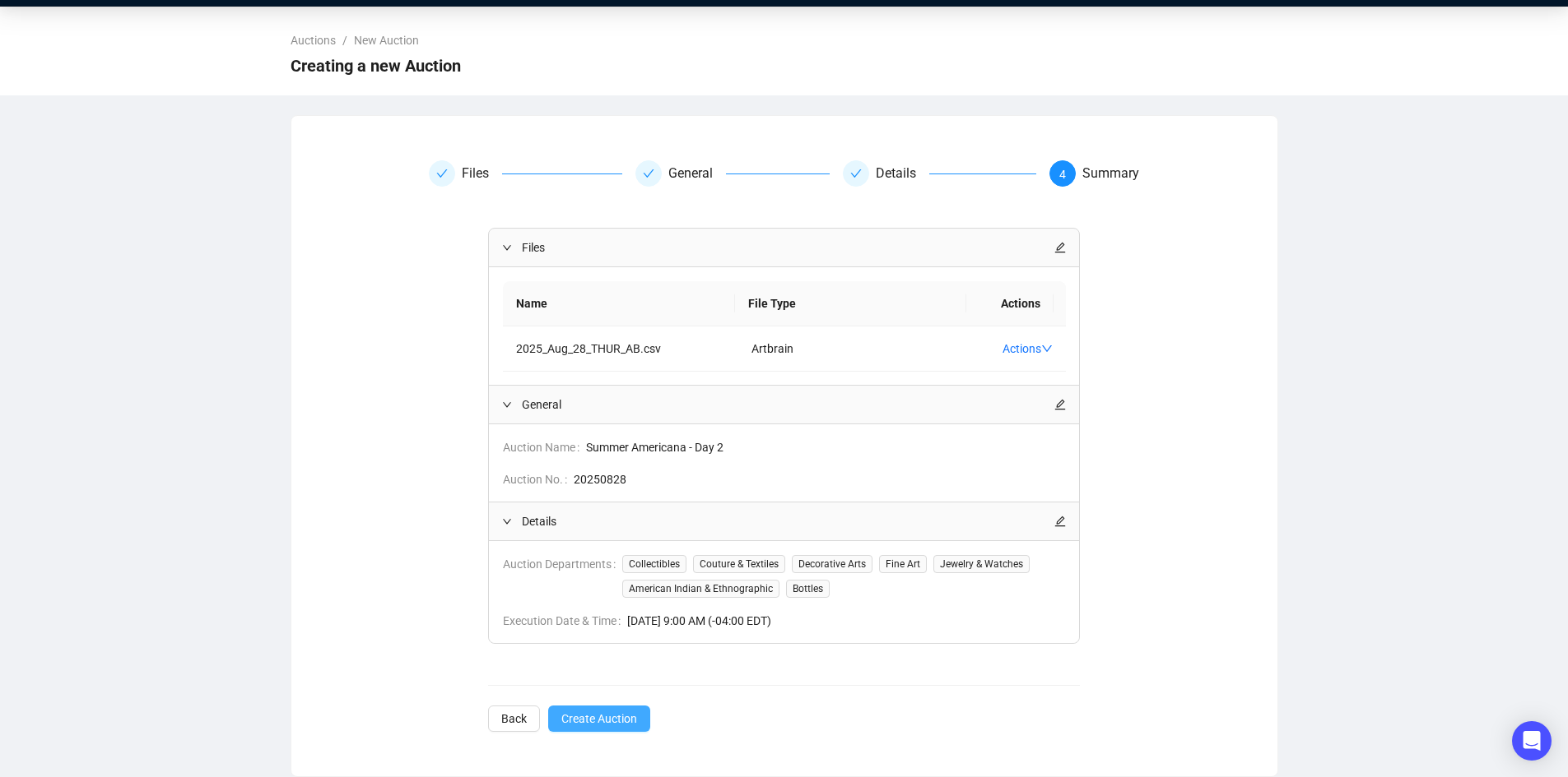
click at [635, 714] on span "Create Auction" at bounding box center [599, 718] width 76 height 18
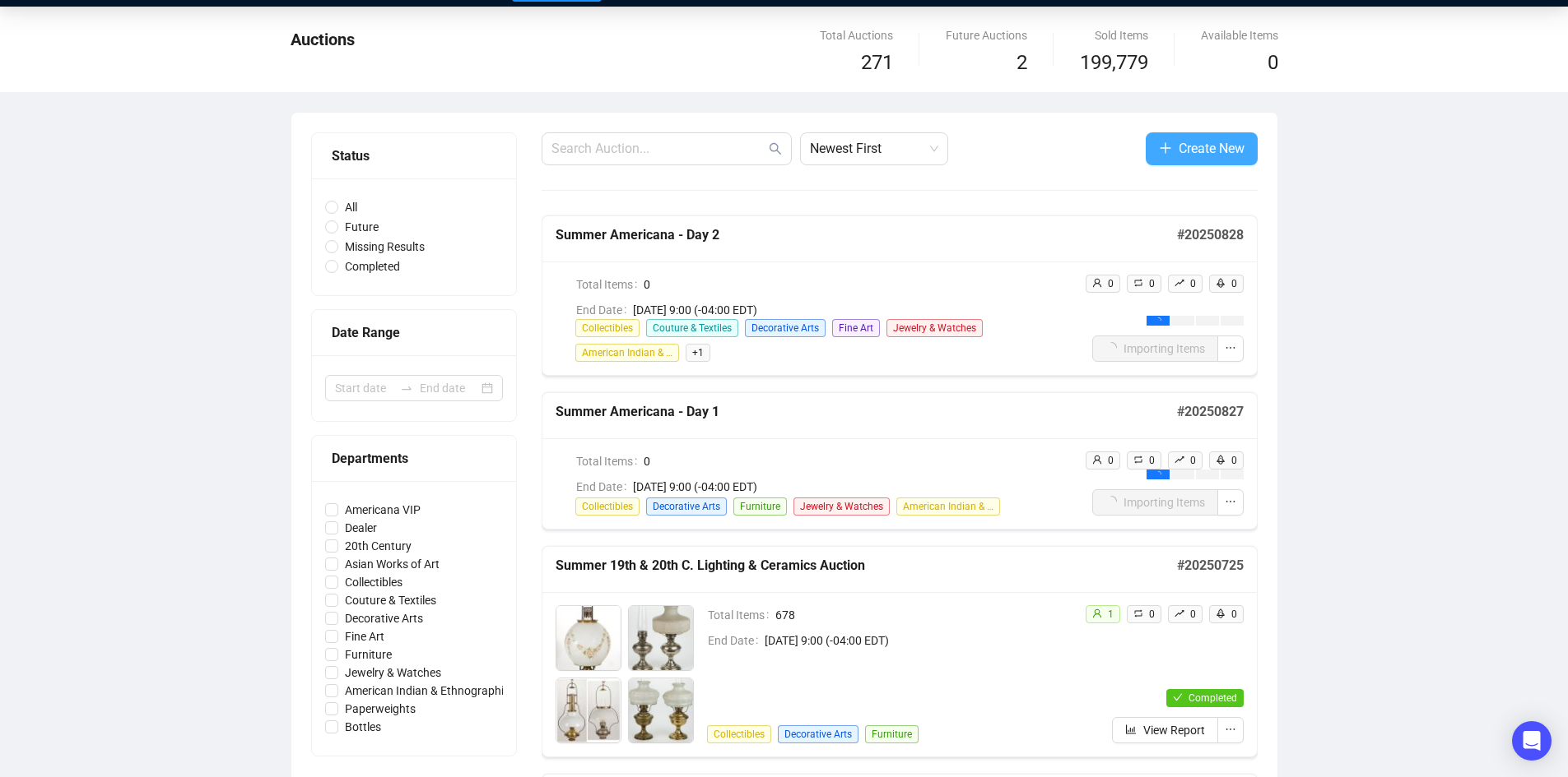
click at [1181, 153] on span "Create New" at bounding box center [1211, 149] width 66 height 21
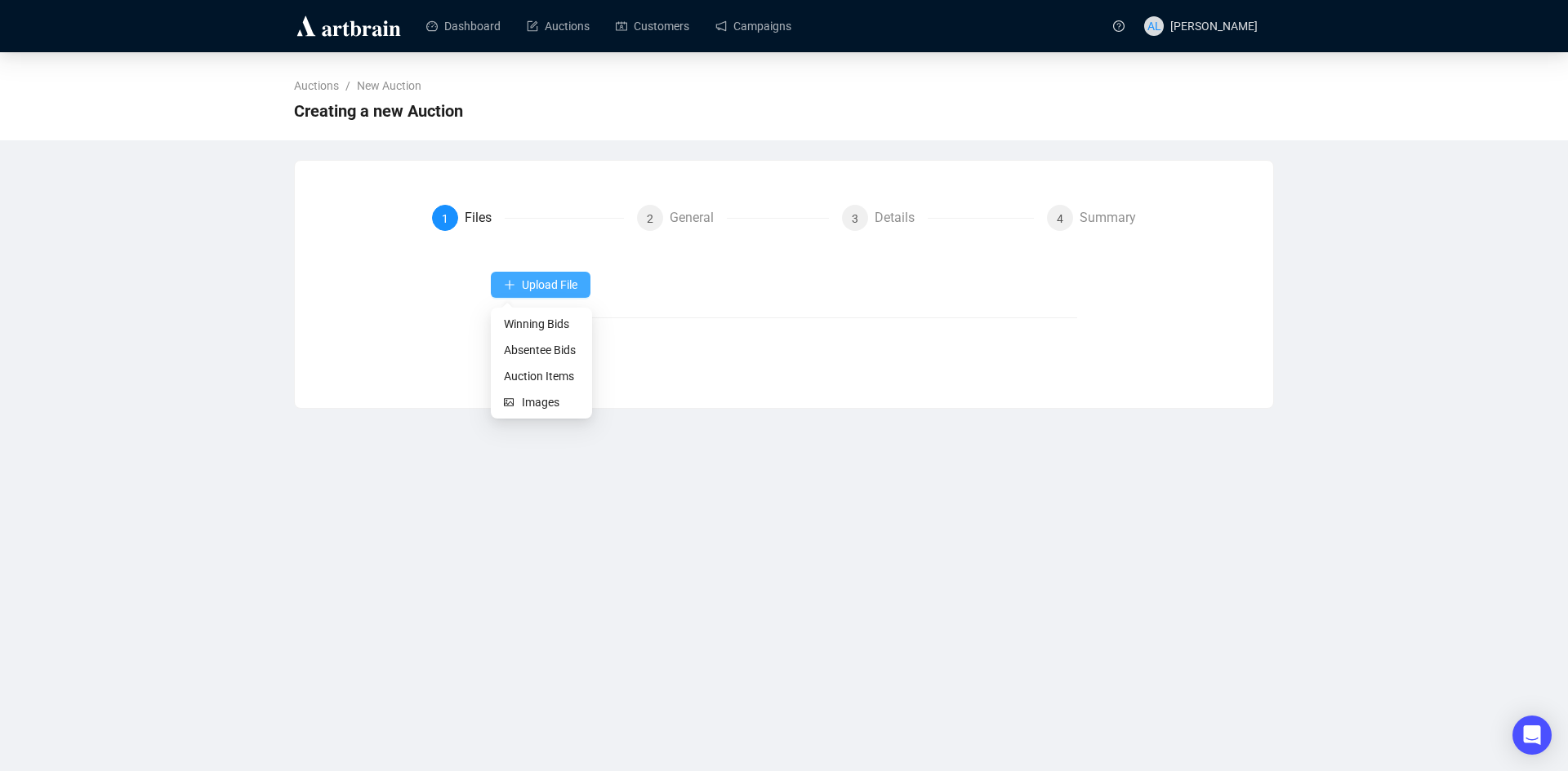
click at [535, 287] on span "Upload File" at bounding box center [549, 284] width 56 height 13
click at [542, 376] on span "Auction Items" at bounding box center [541, 376] width 75 height 18
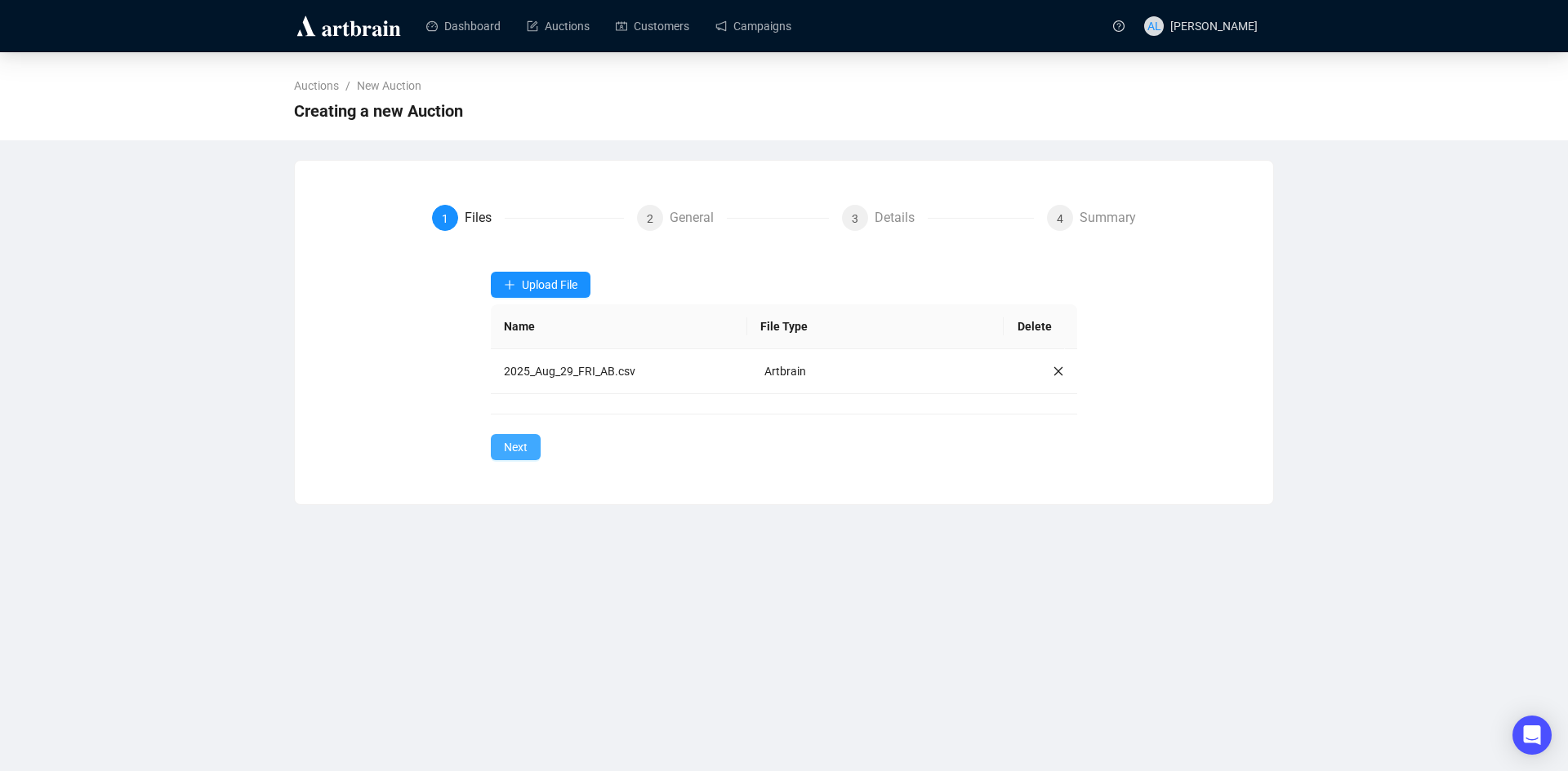
click at [521, 444] on span "Next" at bounding box center [515, 447] width 23 height 18
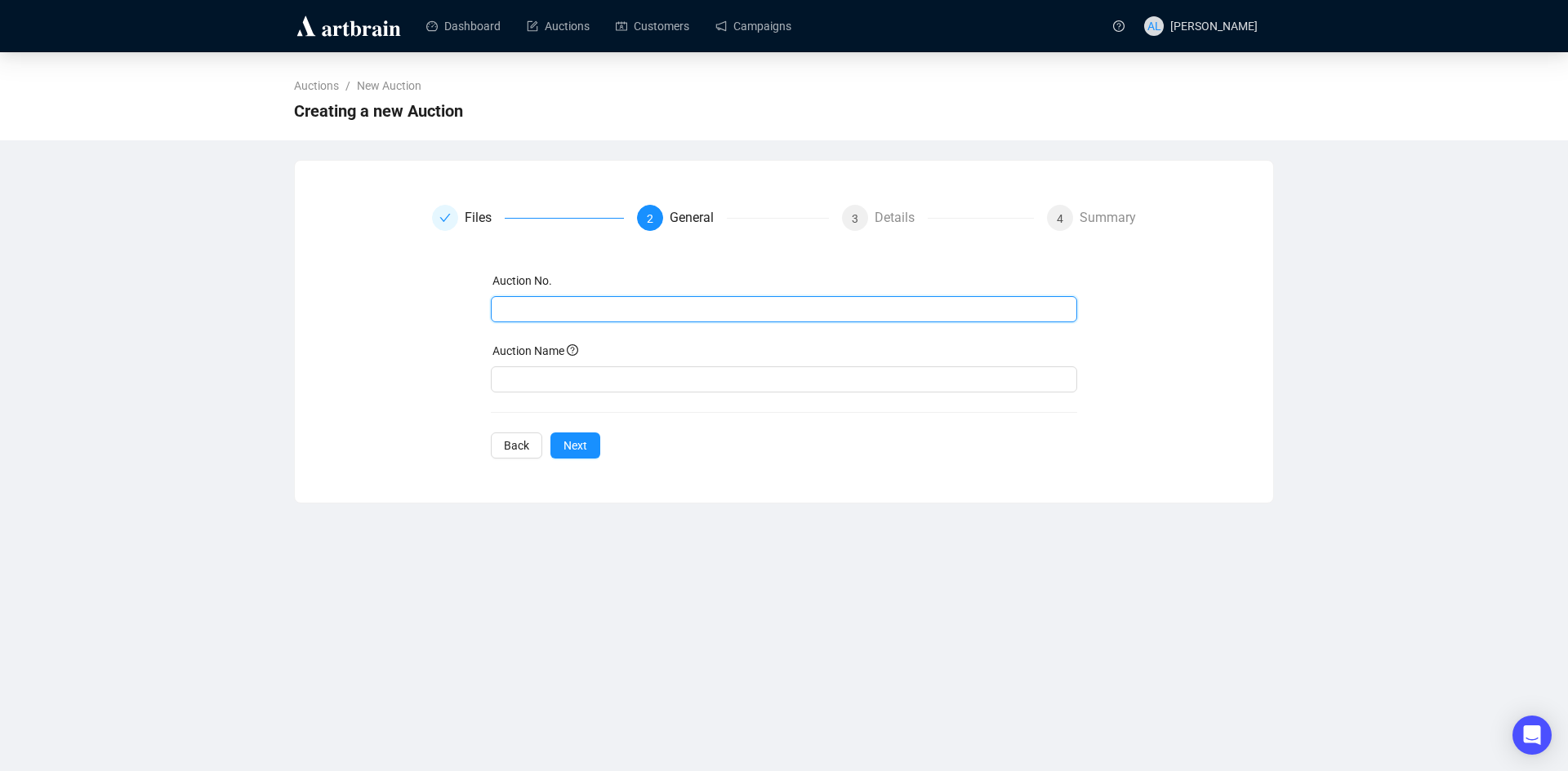
click at [544, 316] on input "text" at bounding box center [783, 309] width 564 height 18
type input "20250829"
click at [550, 370] on input "text" at bounding box center [784, 380] width 587 height 26
paste input "Summer Americana - Day 3"
type input "Summer Americana - Day 3"
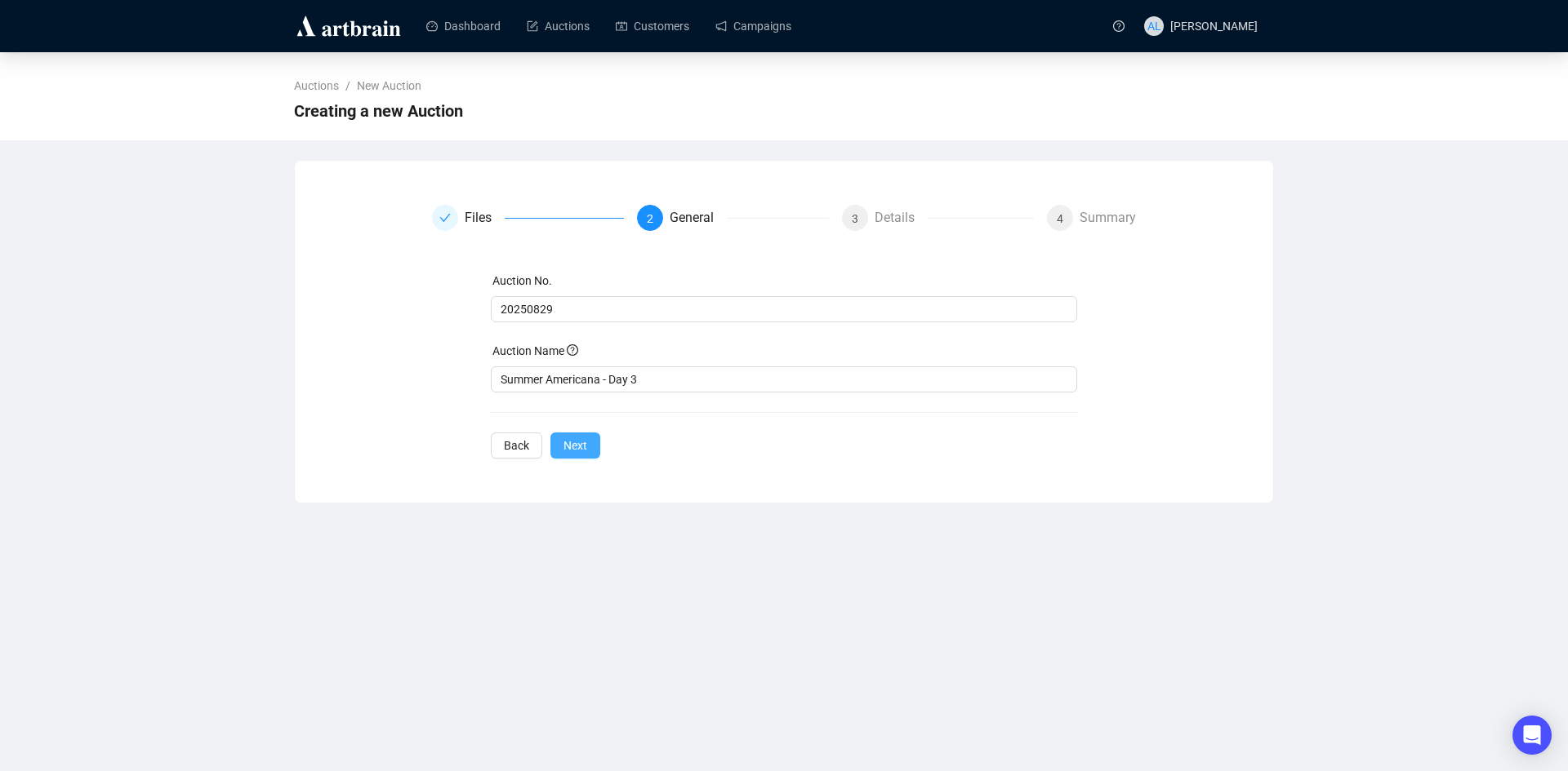
click at [583, 444] on span "Next" at bounding box center [574, 446] width 23 height 18
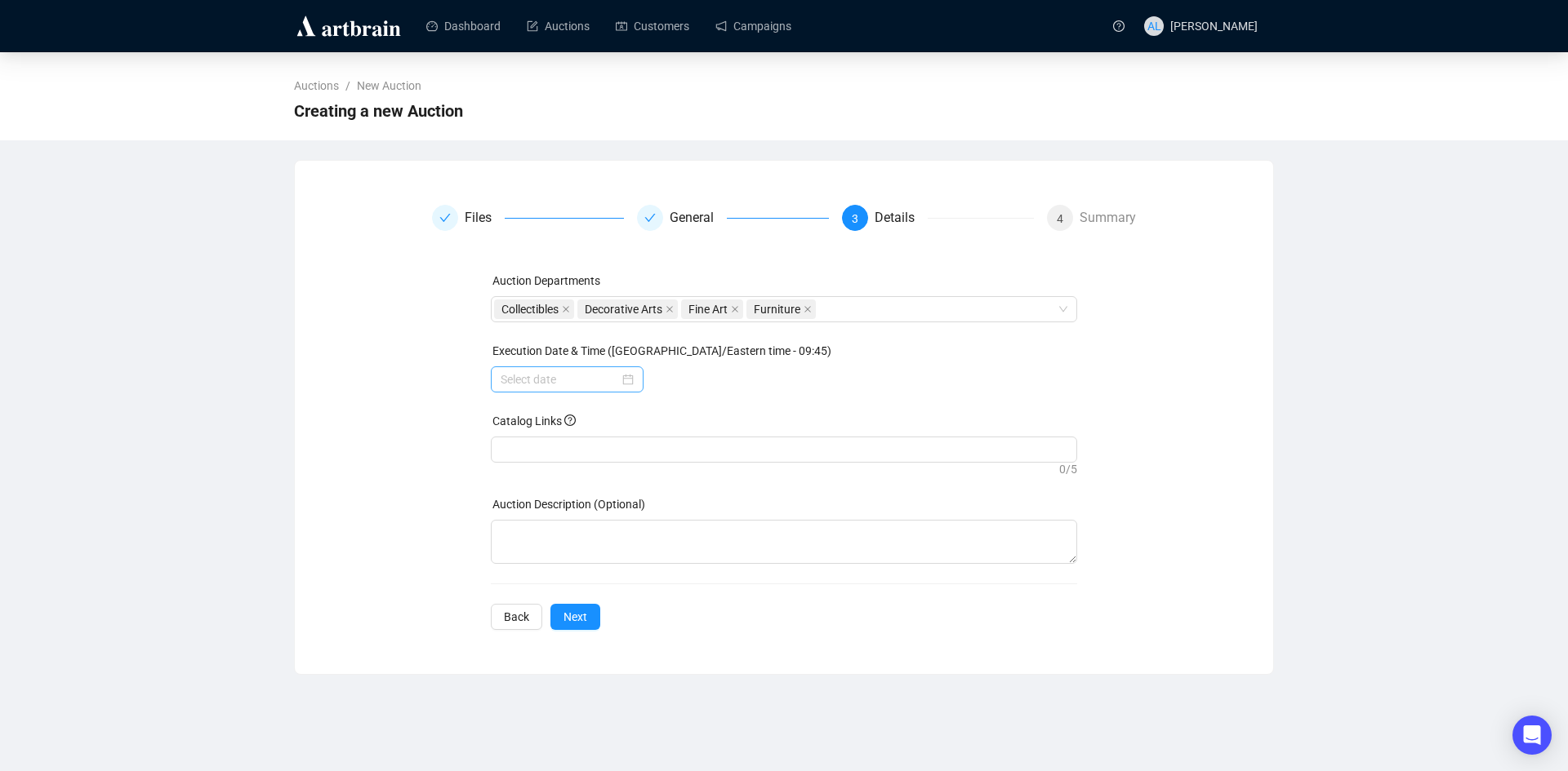
click at [622, 375] on div at bounding box center [567, 379] width 133 height 18
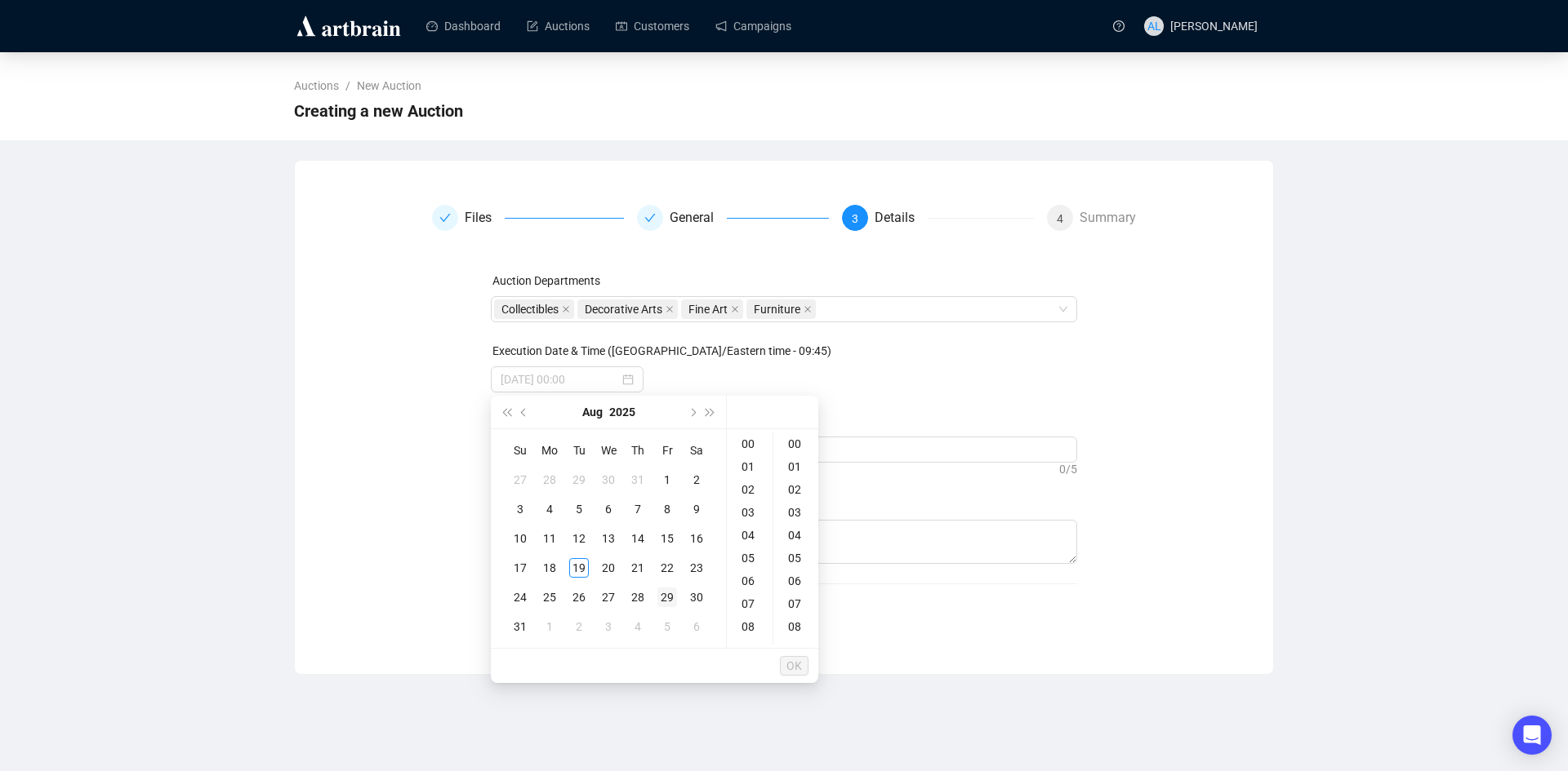
click at [667, 592] on div "29" at bounding box center [667, 598] width 20 height 20
click at [746, 571] on div "09" at bounding box center [749, 568] width 39 height 23
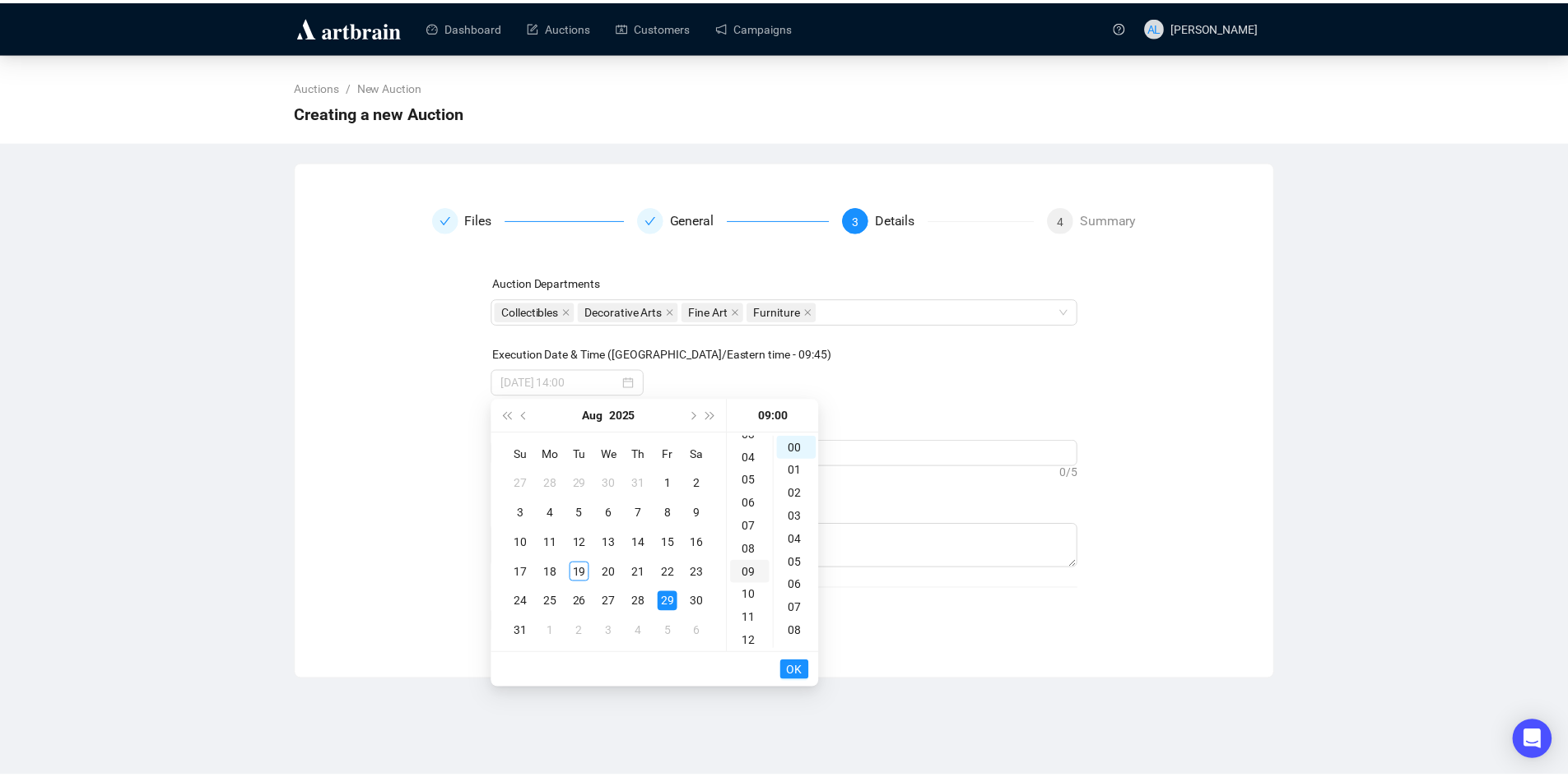
scroll to position [207, 0]
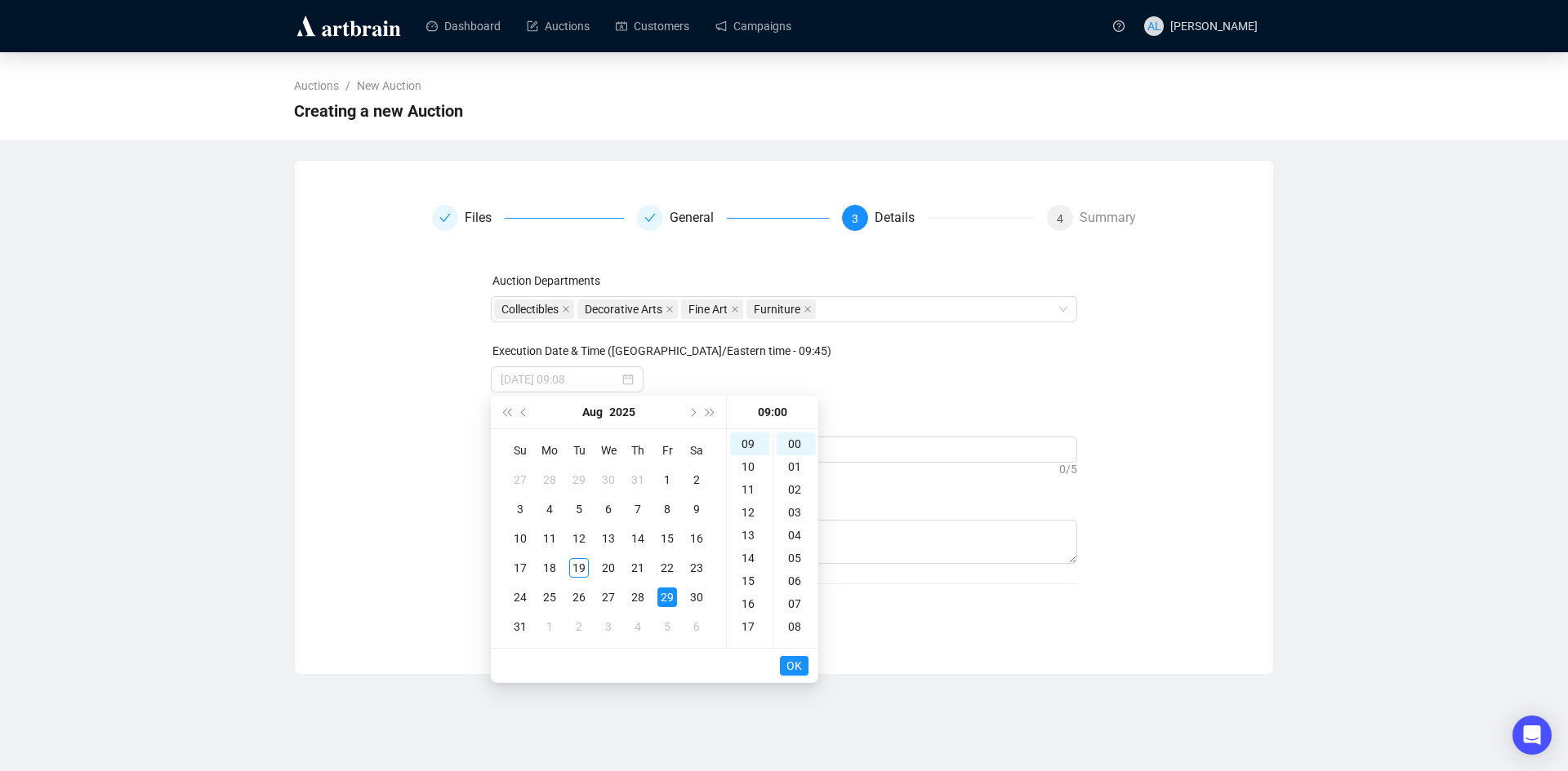
type input "[DATE] 09:00"
click at [800, 670] on span "OK" at bounding box center [794, 666] width 16 height 31
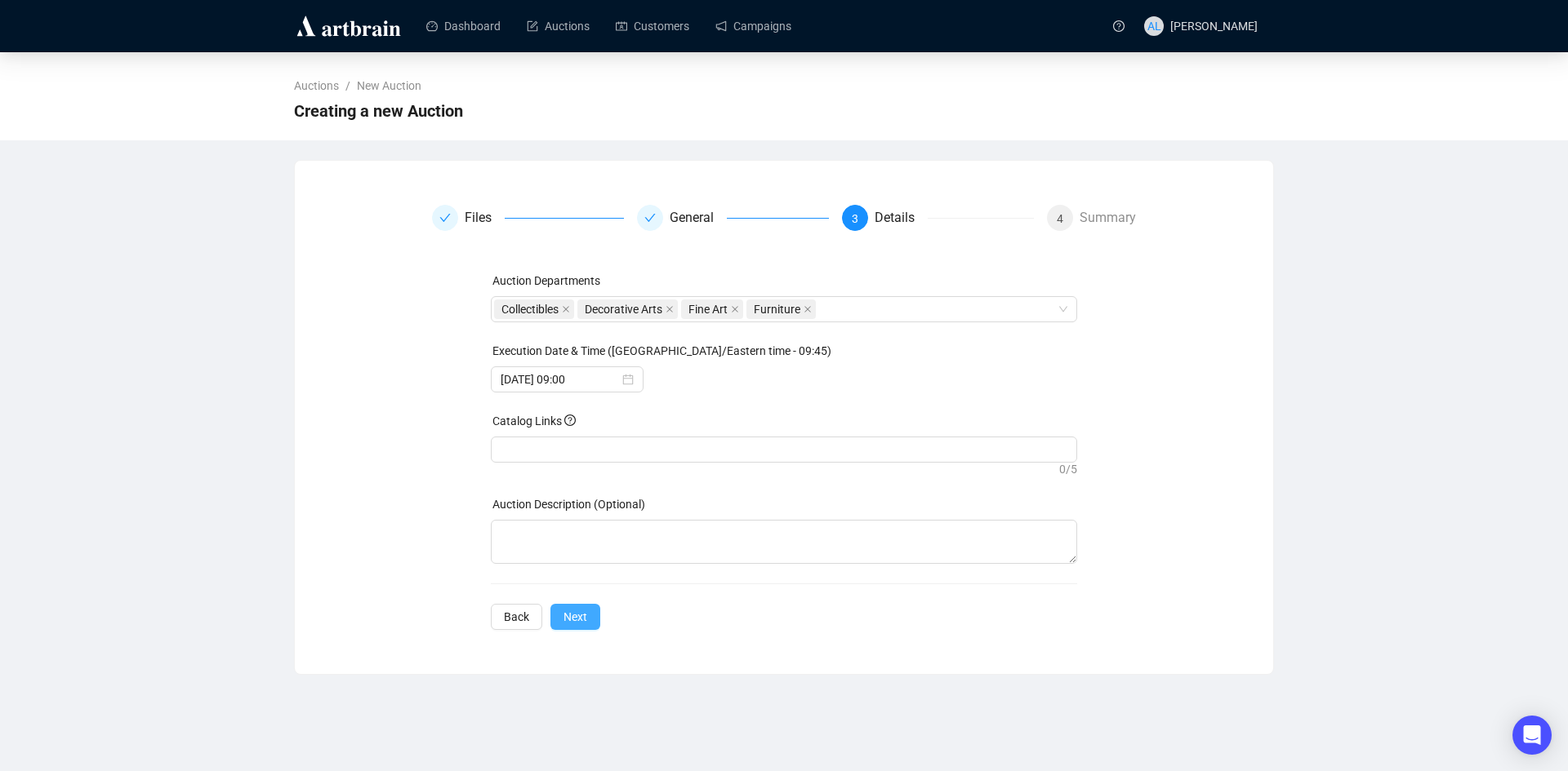
click at [580, 621] on span "Next" at bounding box center [574, 617] width 23 height 18
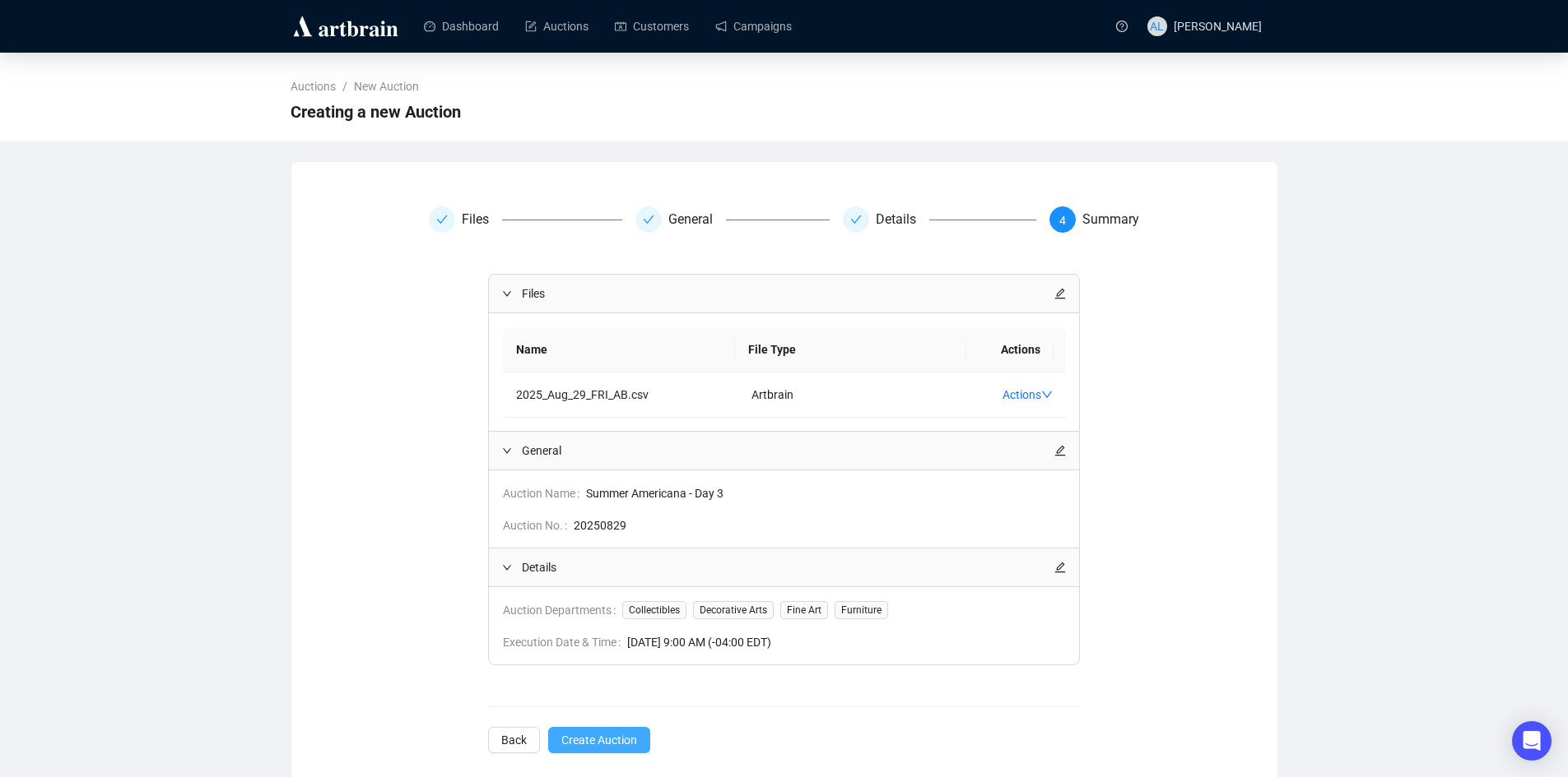
click at [608, 745] on span "Create Auction" at bounding box center [599, 740] width 76 height 18
